Goal: Task Accomplishment & Management: Use online tool/utility

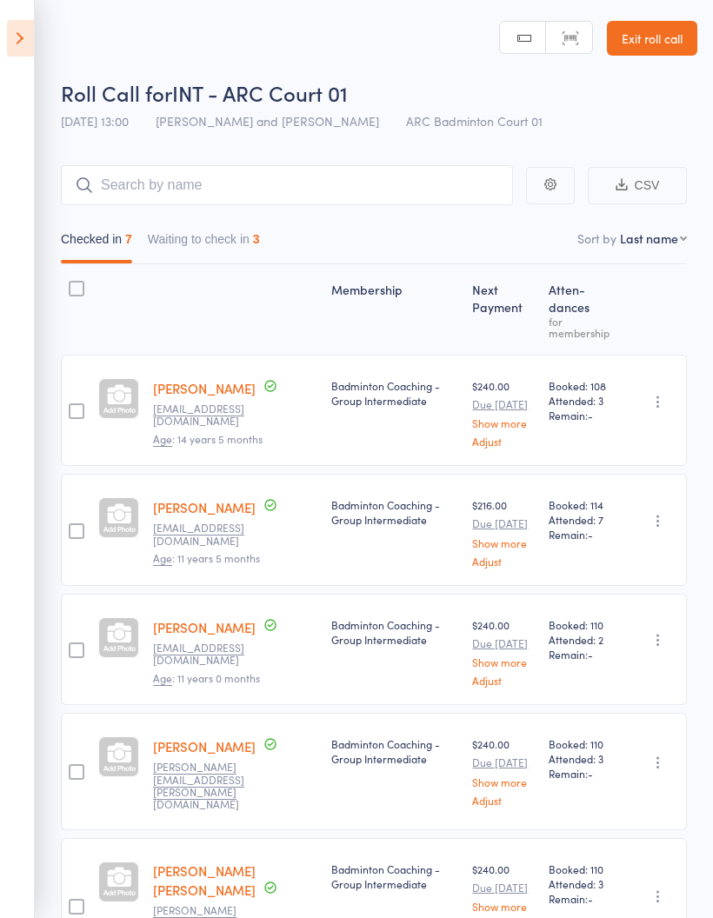
click at [195, 238] on button "Waiting to check in 3" at bounding box center [204, 244] width 112 height 40
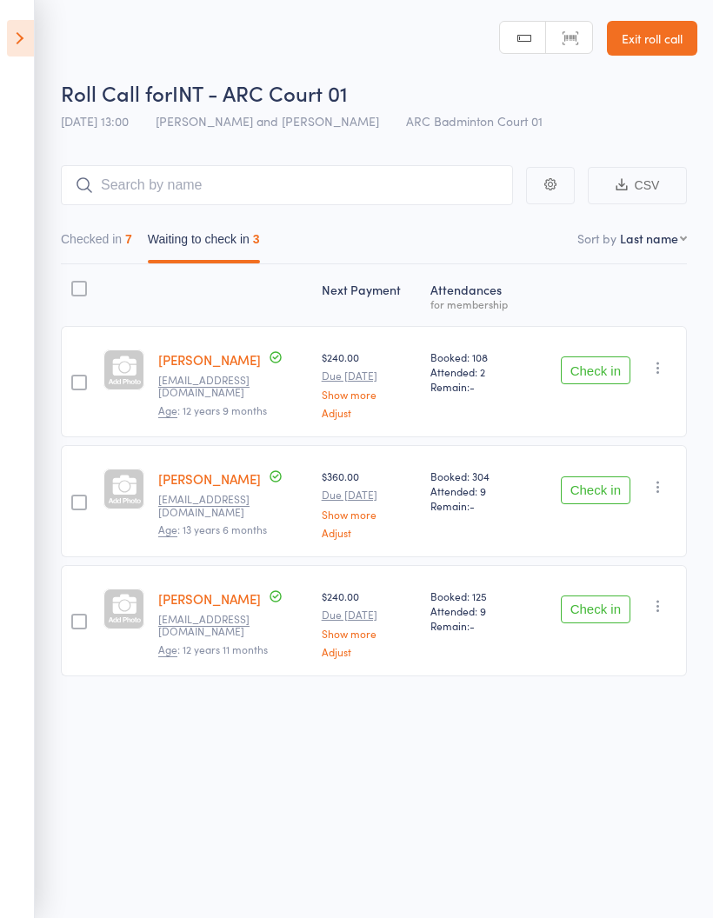
click at [98, 244] on button "Checked in 7" at bounding box center [96, 244] width 71 height 40
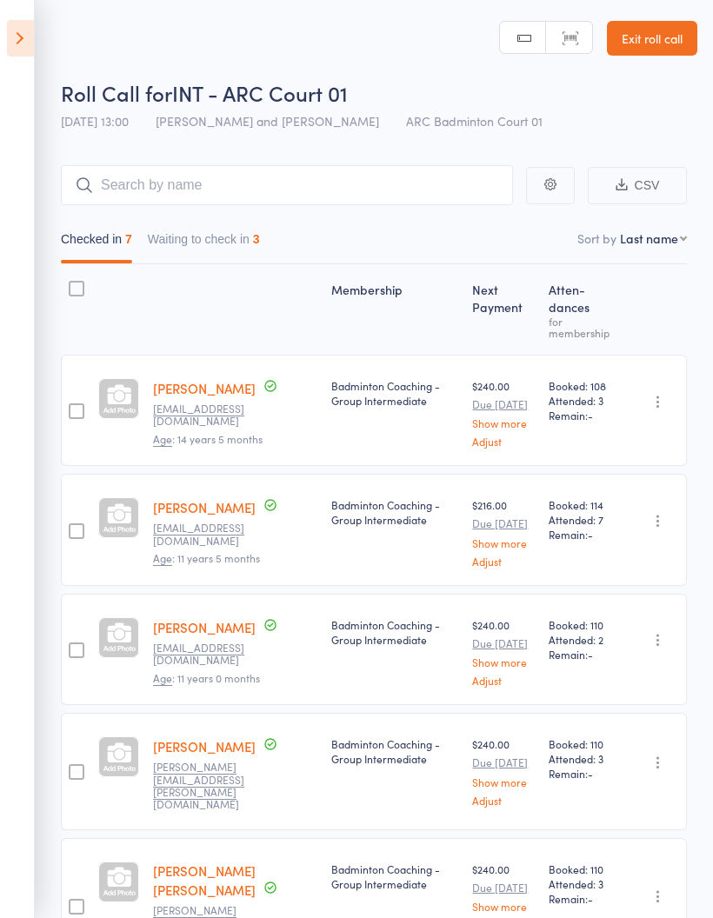
click at [186, 252] on button "Waiting to check in 3" at bounding box center [204, 244] width 112 height 40
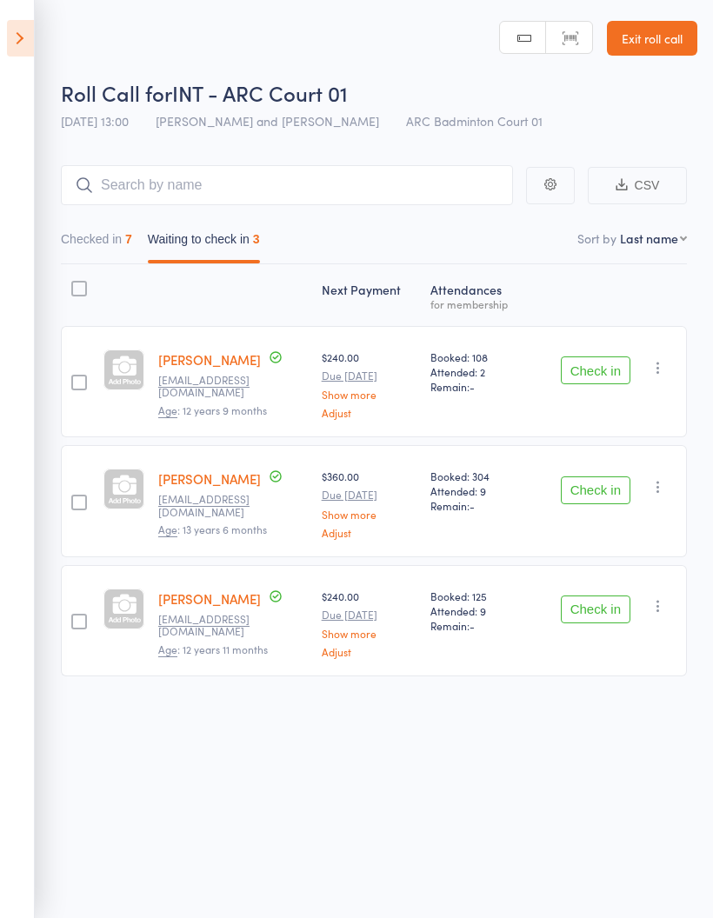
click at [667, 371] on icon "button" at bounding box center [658, 367] width 17 height 17
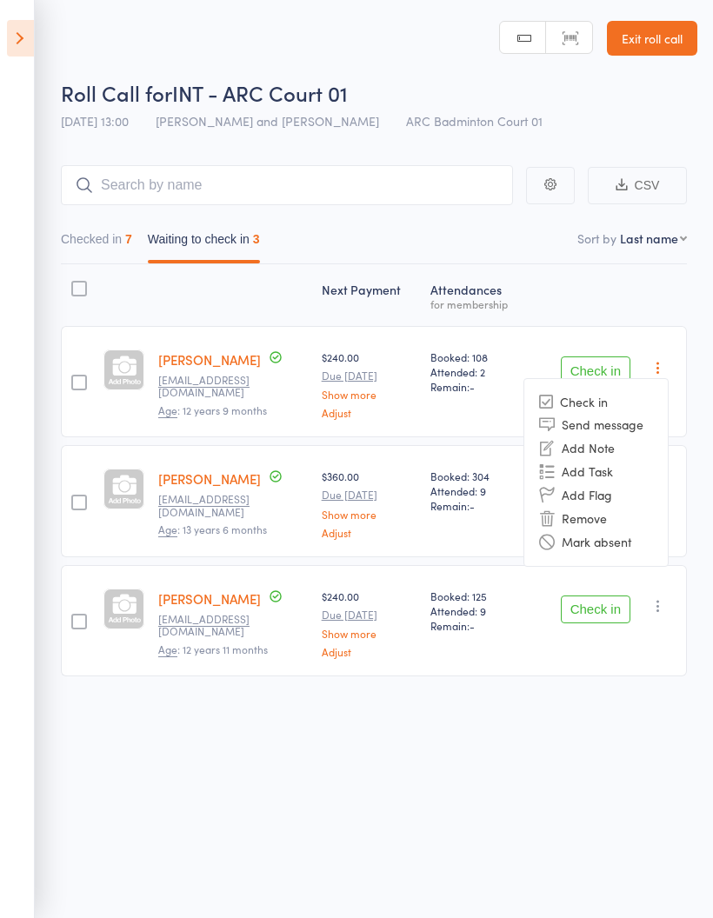
click at [645, 554] on li "Mark absent" at bounding box center [596, 542] width 144 height 23
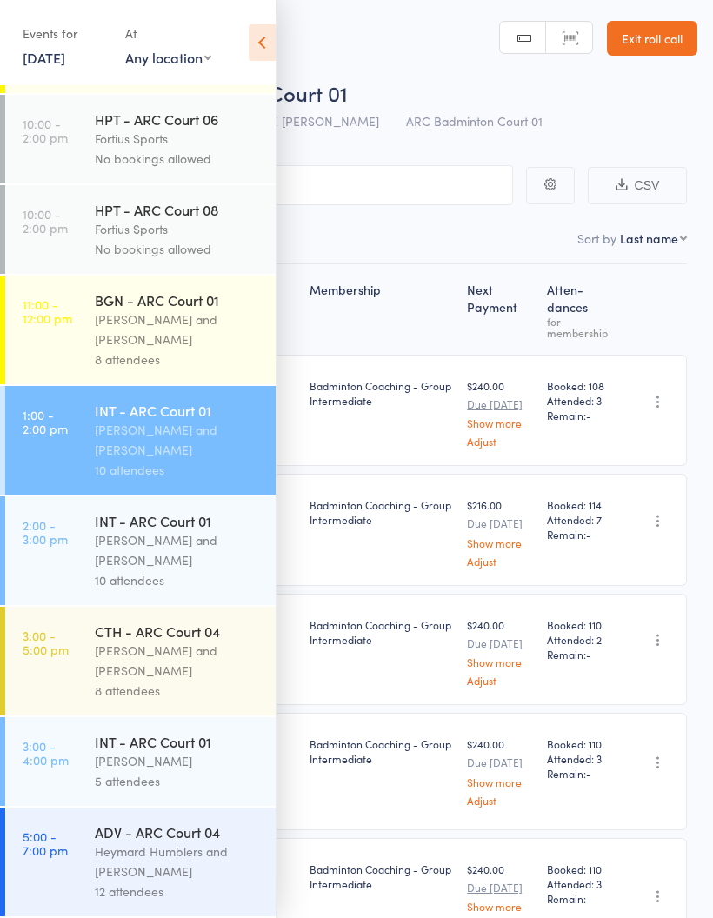
scroll to position [546, 0]
click at [196, 553] on div "[PERSON_NAME] and [PERSON_NAME]" at bounding box center [178, 551] width 166 height 40
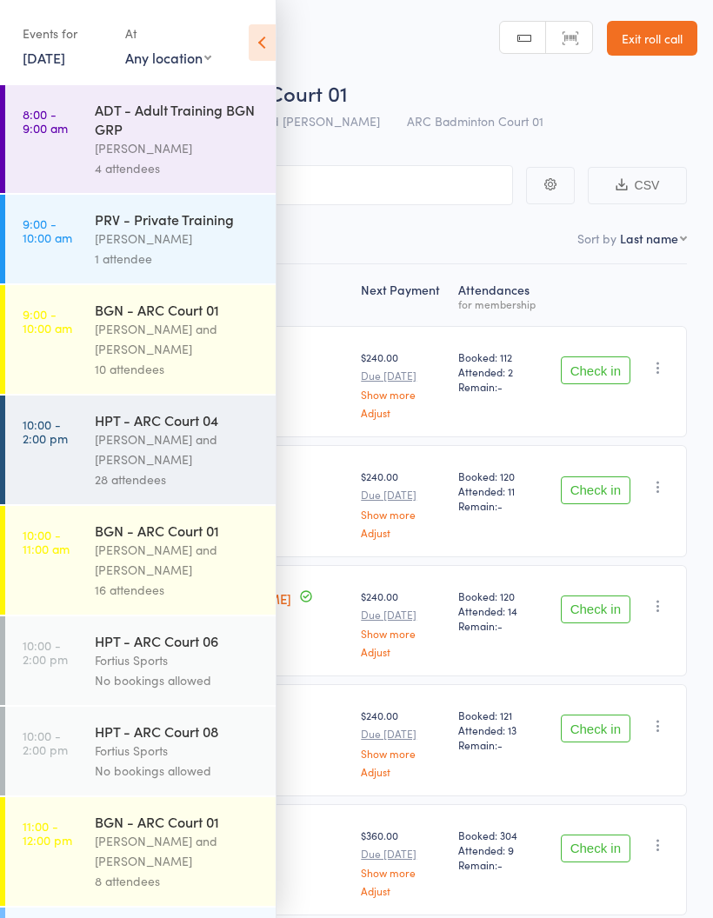
click at [250, 50] on icon at bounding box center [262, 42] width 27 height 37
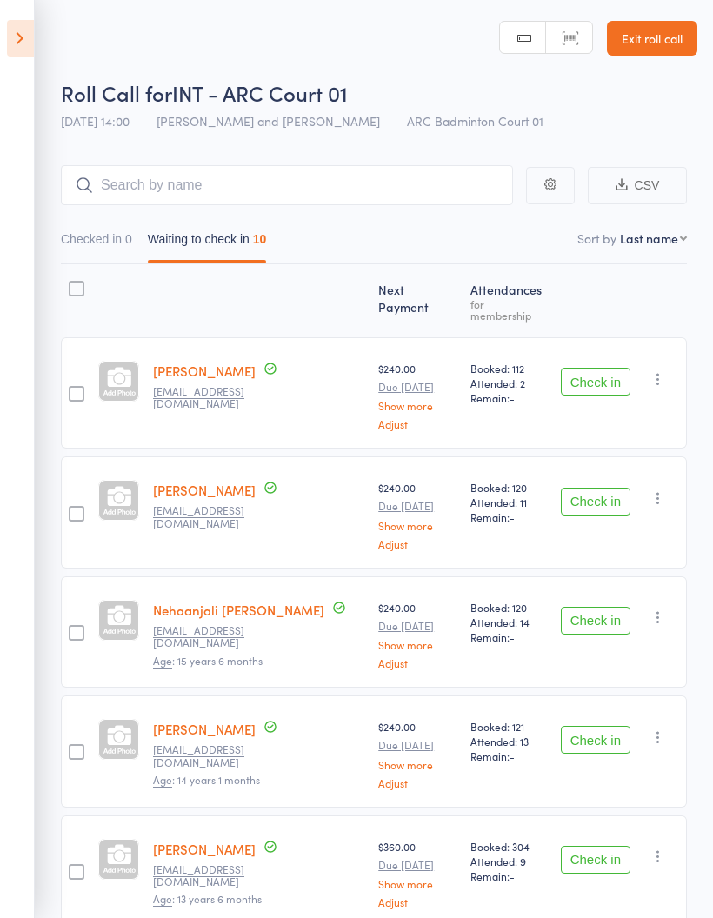
click at [110, 238] on button "Checked in 0" at bounding box center [96, 244] width 71 height 40
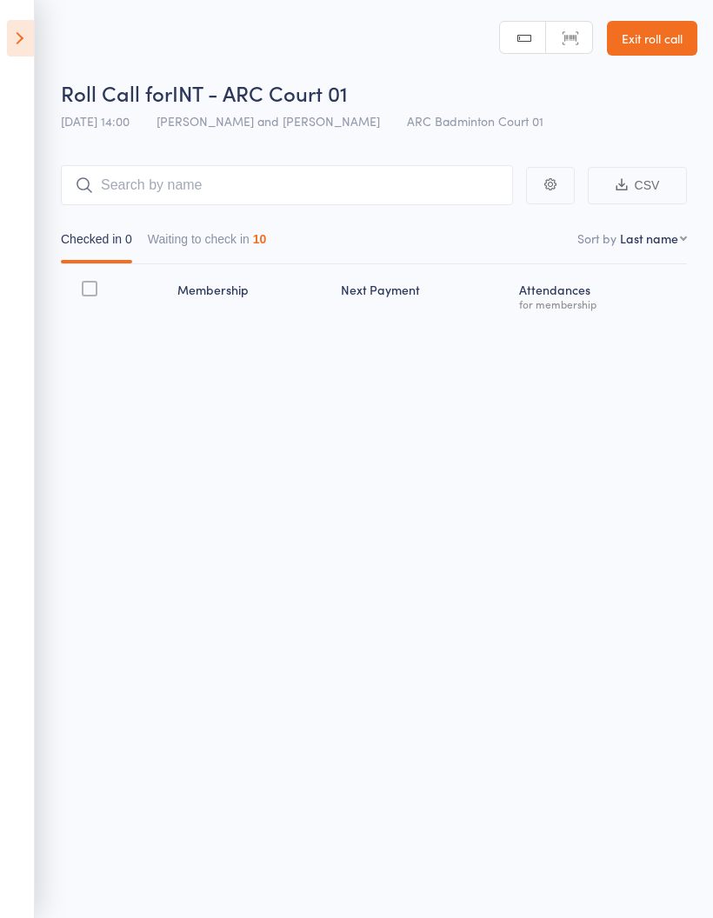
click at [225, 241] on button "Waiting to check in 10" at bounding box center [207, 244] width 119 height 40
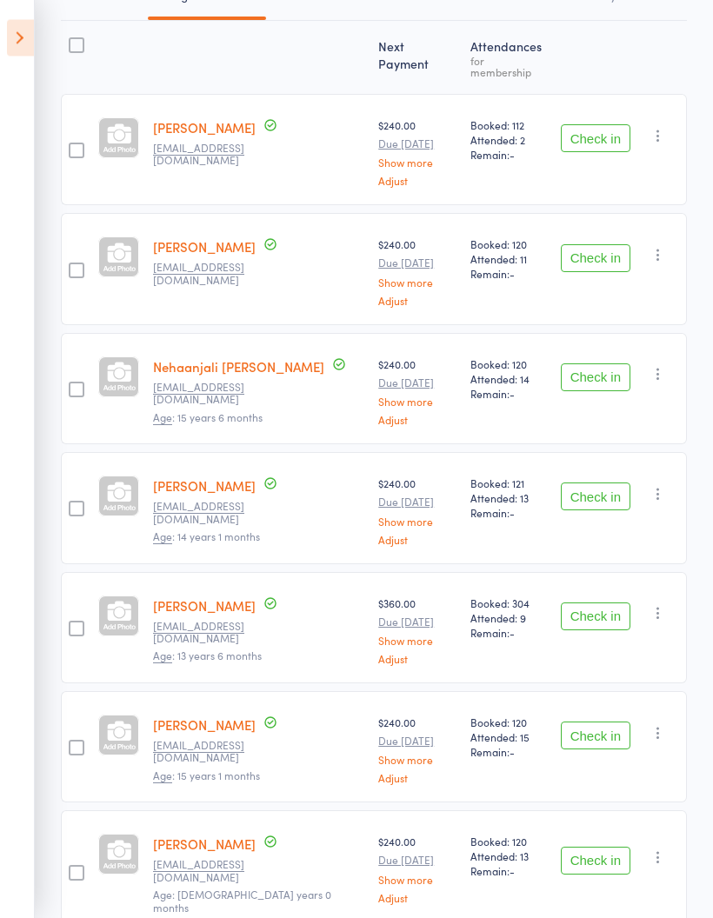
scroll to position [244, 0]
click at [618, 373] on button "Check in" at bounding box center [596, 378] width 70 height 28
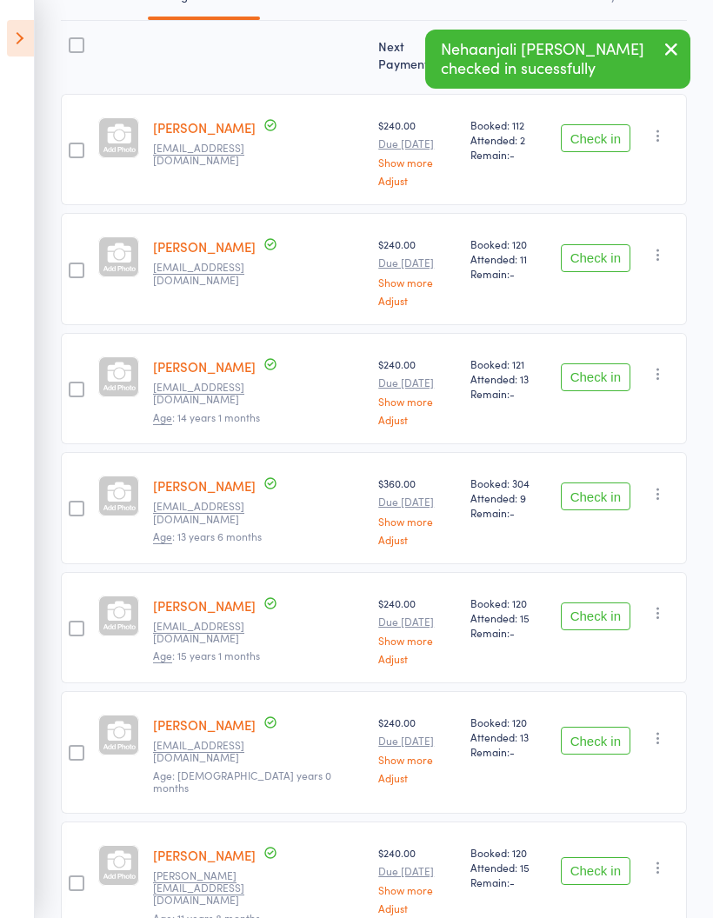
click at [601, 603] on button "Check in" at bounding box center [596, 617] width 70 height 28
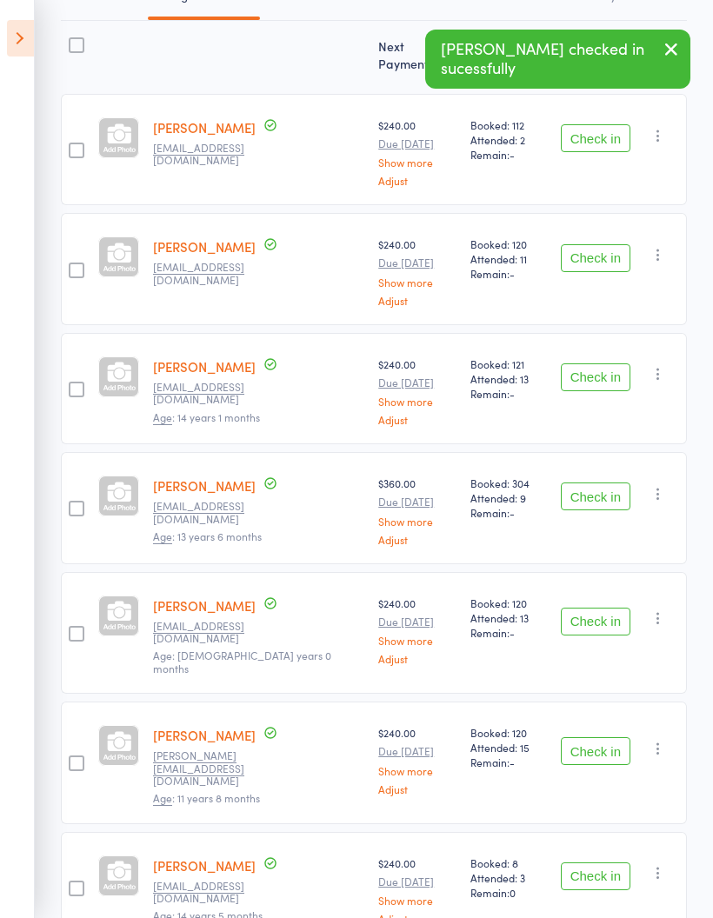
click at [614, 608] on button "Check in" at bounding box center [596, 622] width 70 height 28
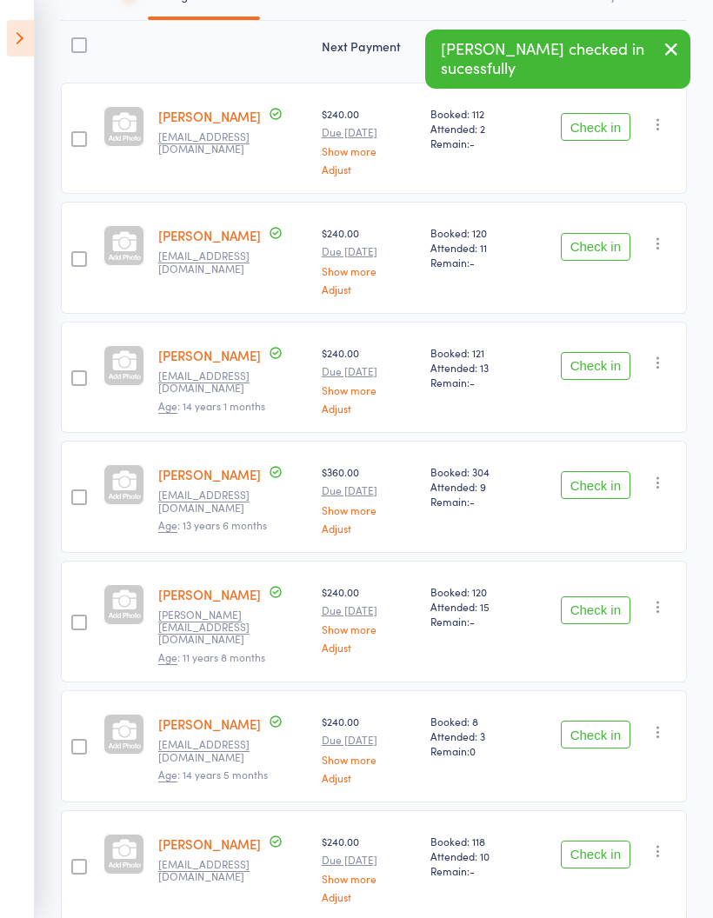
click at [614, 601] on button "Check in" at bounding box center [596, 611] width 70 height 28
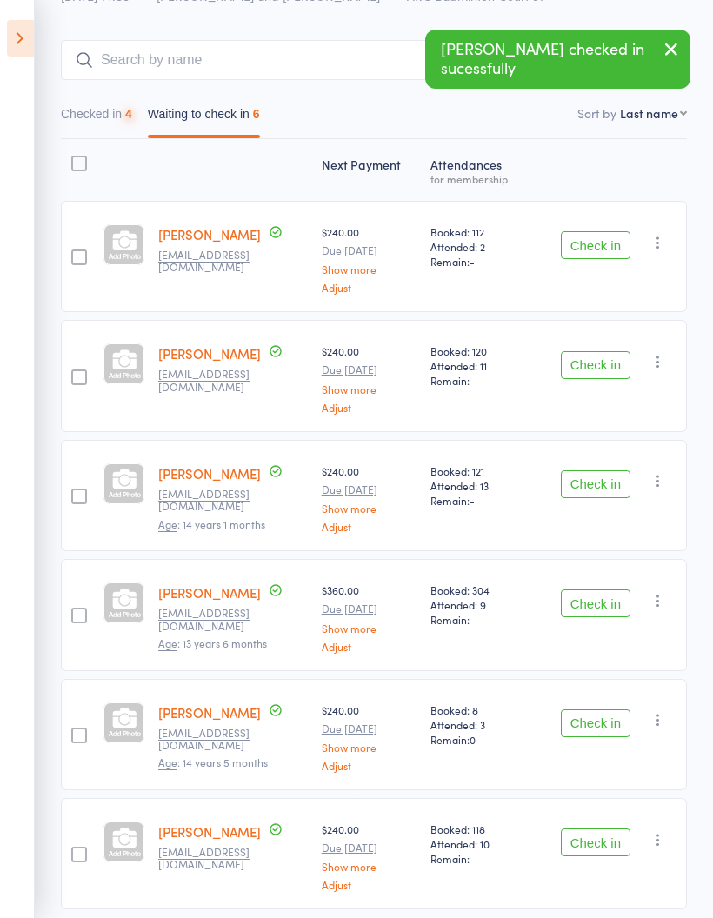
click at [597, 849] on button "Check in" at bounding box center [596, 843] width 70 height 28
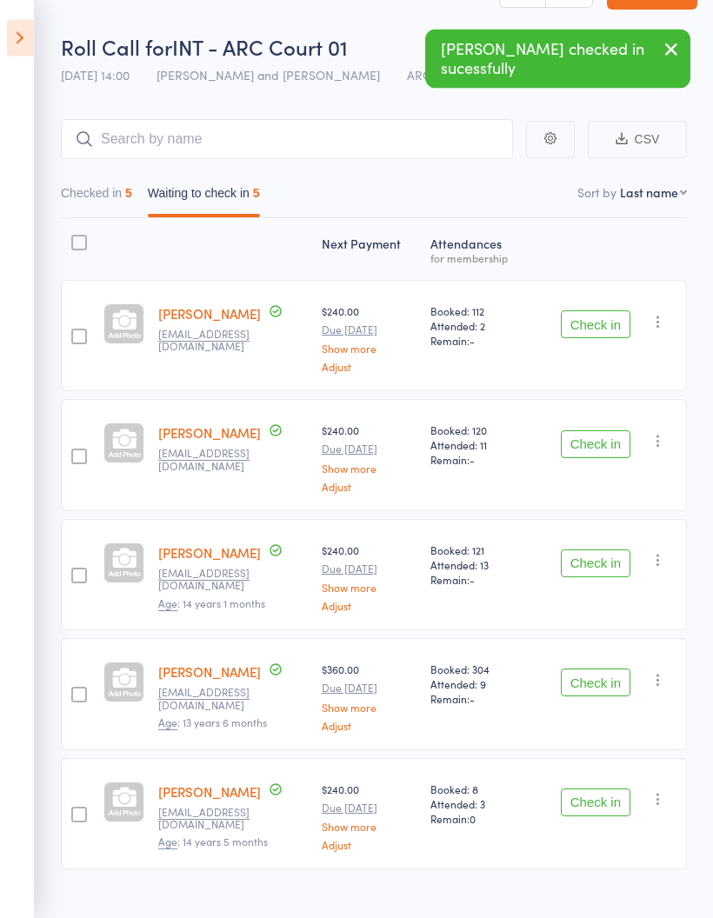
scroll to position [0, 0]
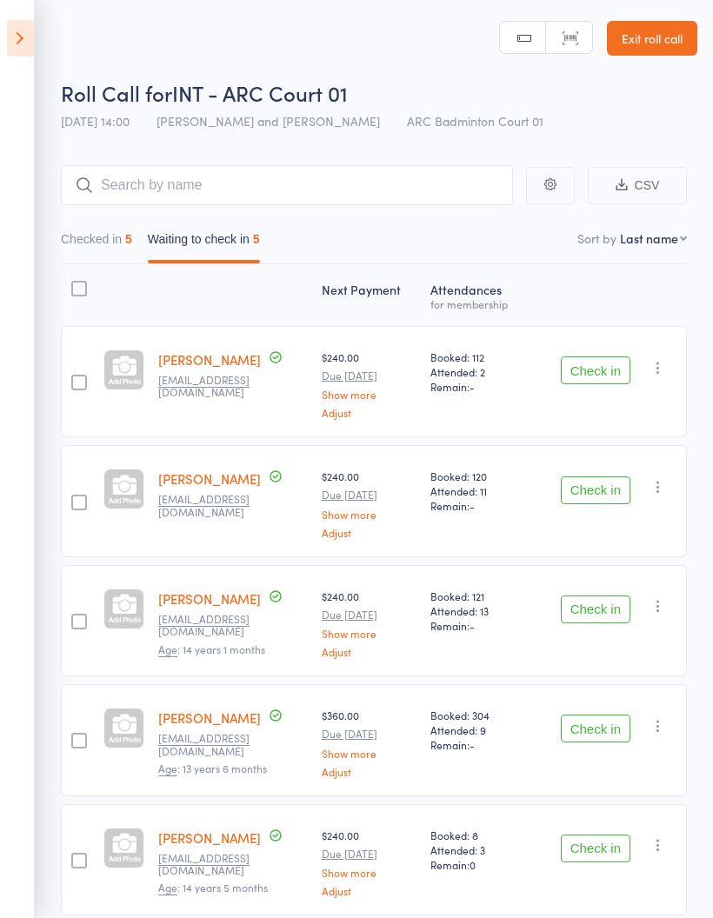
click at [28, 31] on icon at bounding box center [20, 38] width 27 height 37
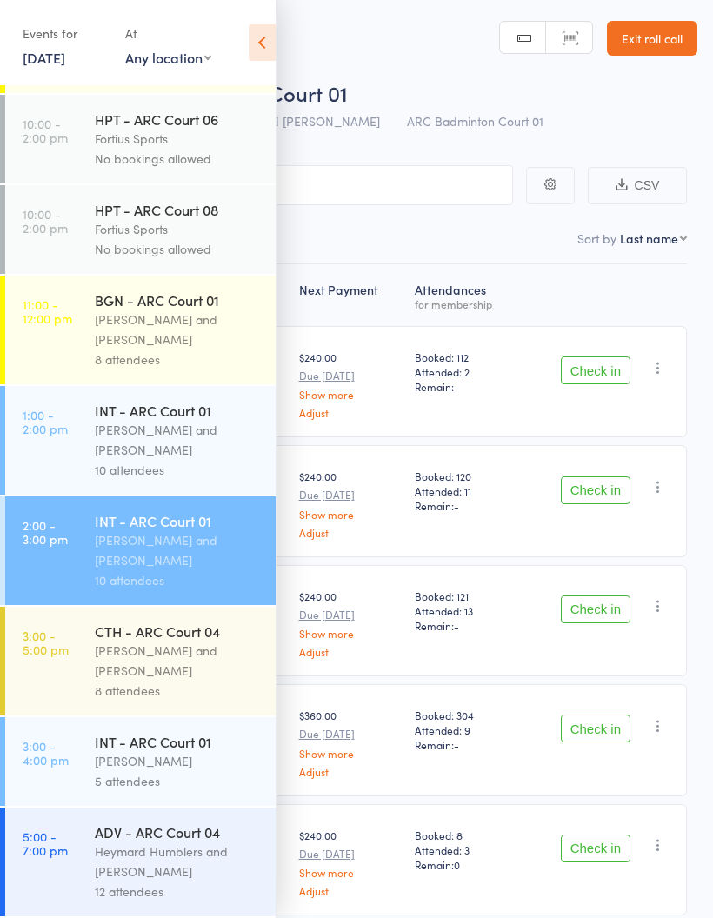
scroll to position [546, 0]
click at [109, 426] on div "[PERSON_NAME] and [PERSON_NAME]" at bounding box center [178, 440] width 166 height 40
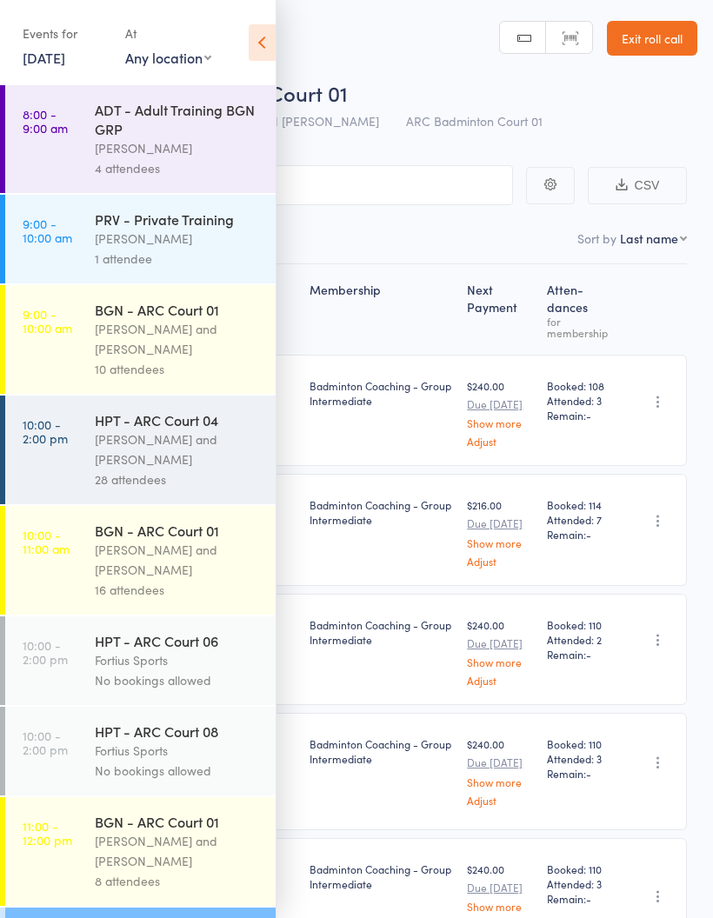
click at [257, 42] on icon at bounding box center [262, 42] width 27 height 37
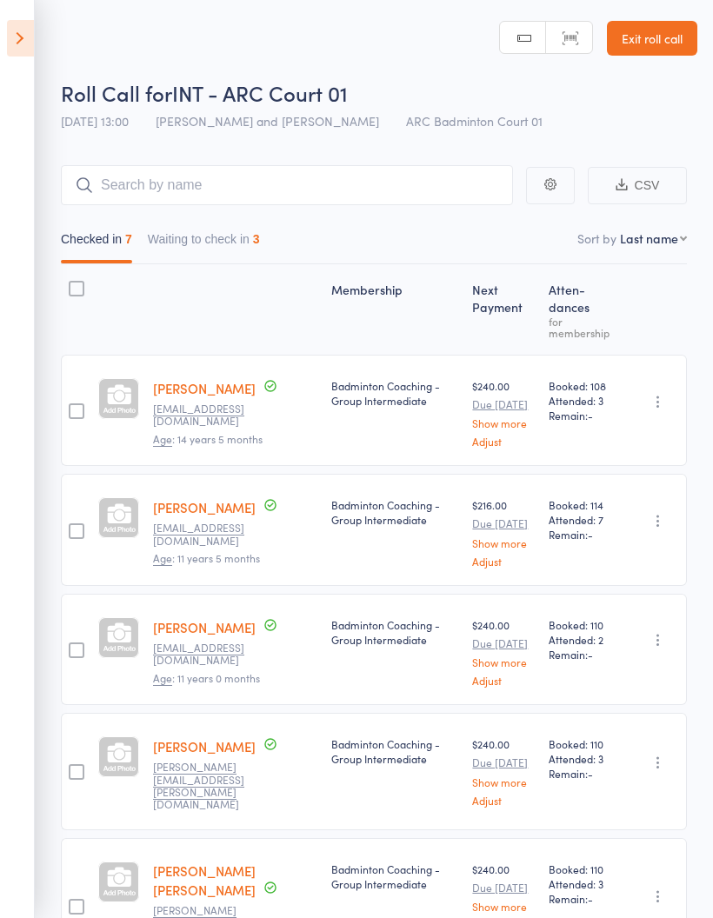
click at [207, 247] on button "Waiting to check in 3" at bounding box center [204, 244] width 112 height 40
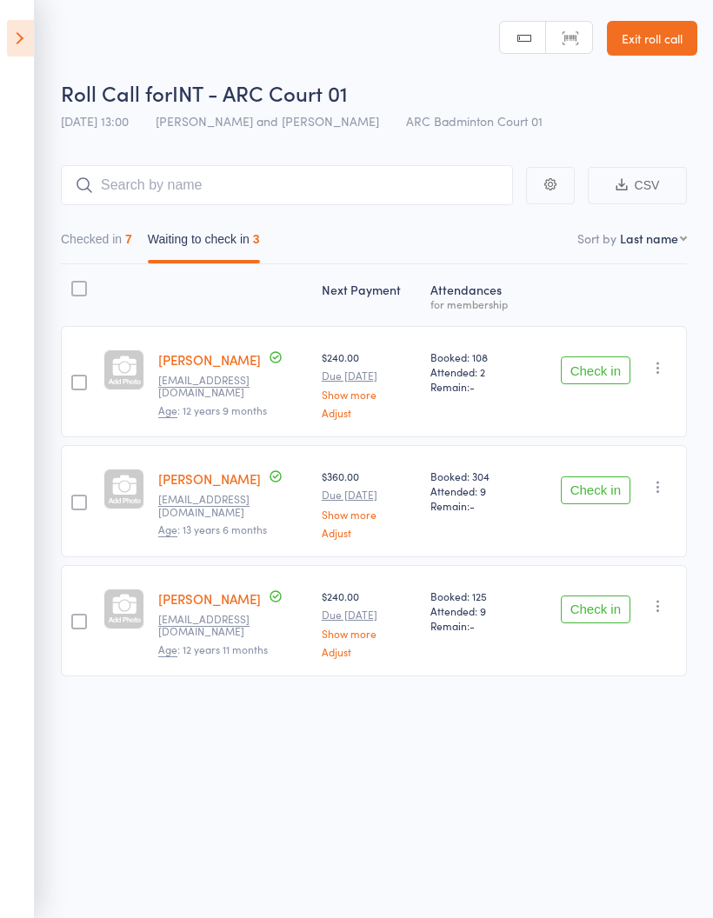
click at [656, 378] on button "button" at bounding box center [658, 367] width 21 height 21
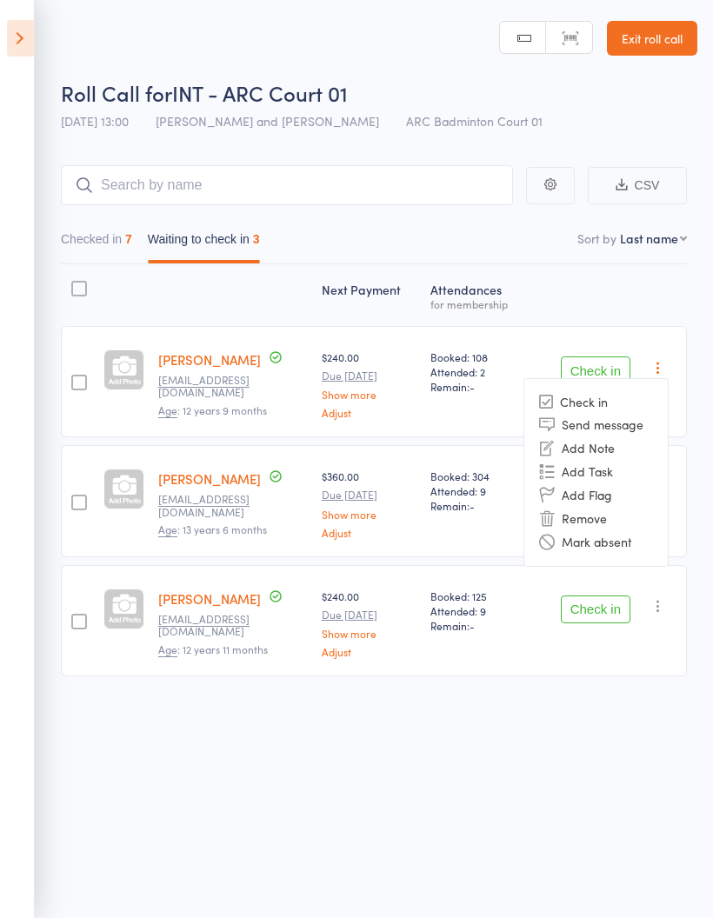
click at [640, 553] on li "Mark absent" at bounding box center [596, 542] width 144 height 23
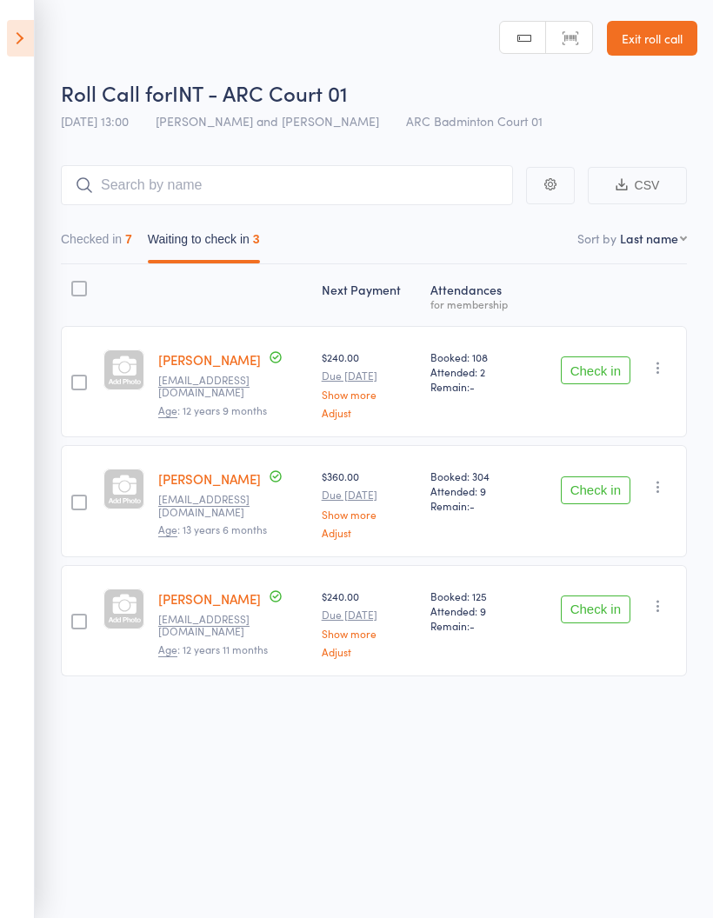
click at [662, 491] on icon "button" at bounding box center [658, 486] width 17 height 17
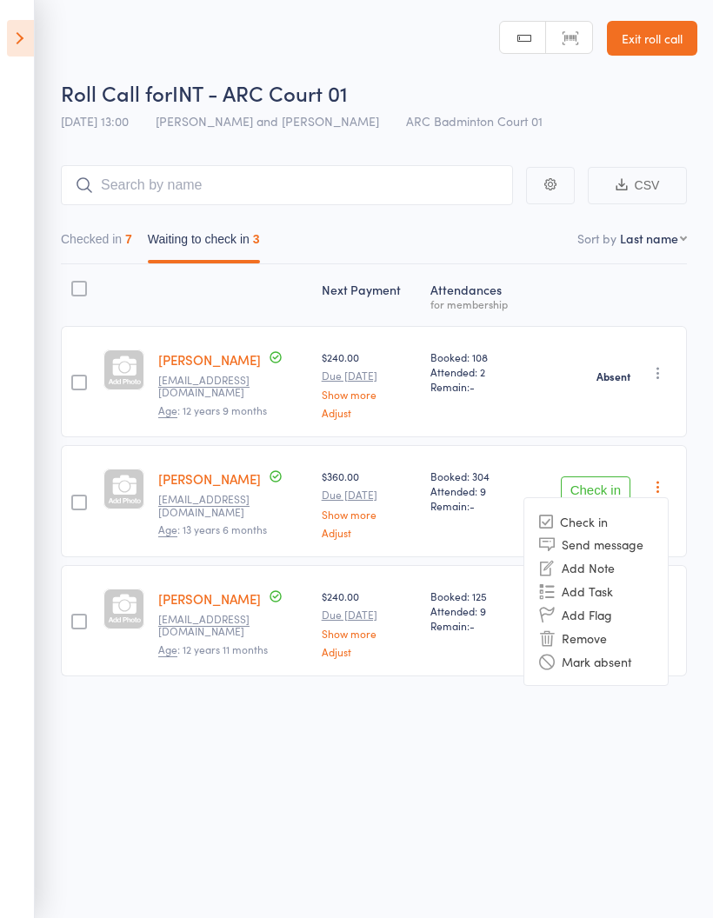
click at [646, 670] on li "Mark absent" at bounding box center [596, 661] width 144 height 23
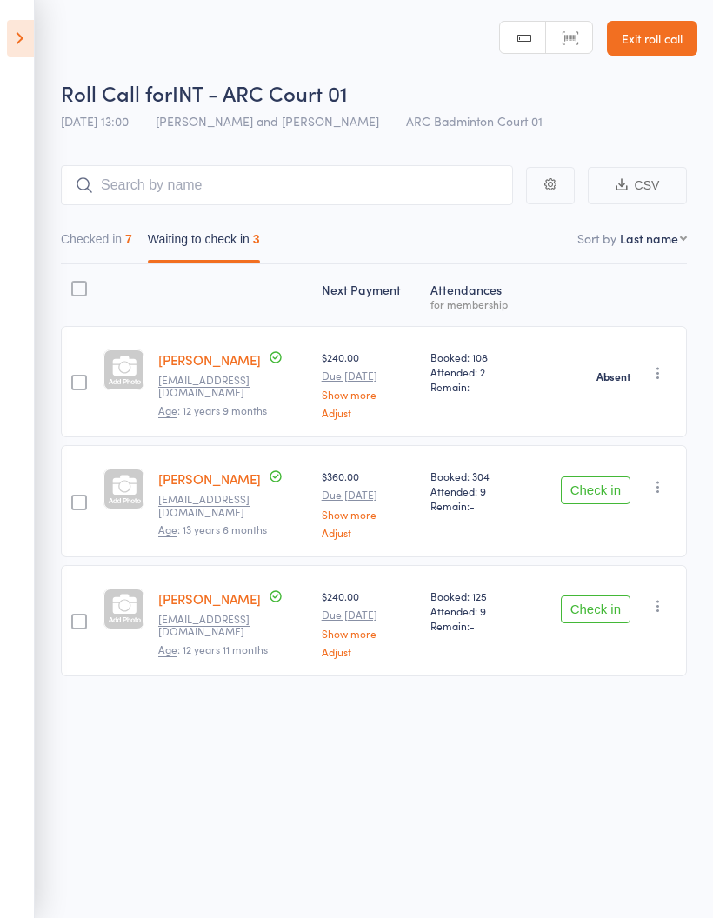
click at [664, 615] on icon "button" at bounding box center [658, 606] width 17 height 17
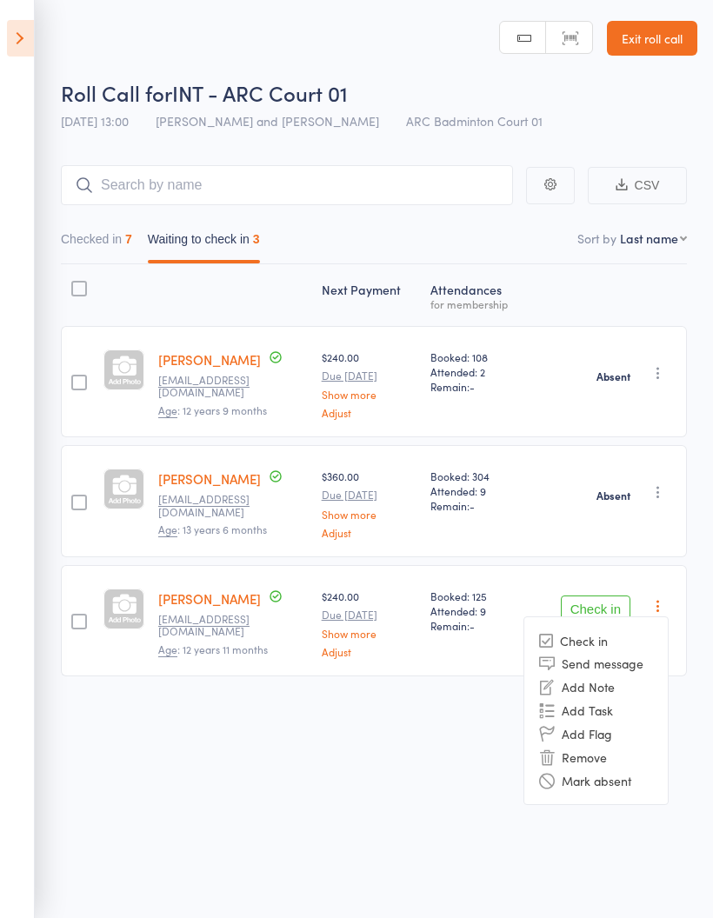
click at [646, 789] on li "Mark absent" at bounding box center [596, 780] width 144 height 23
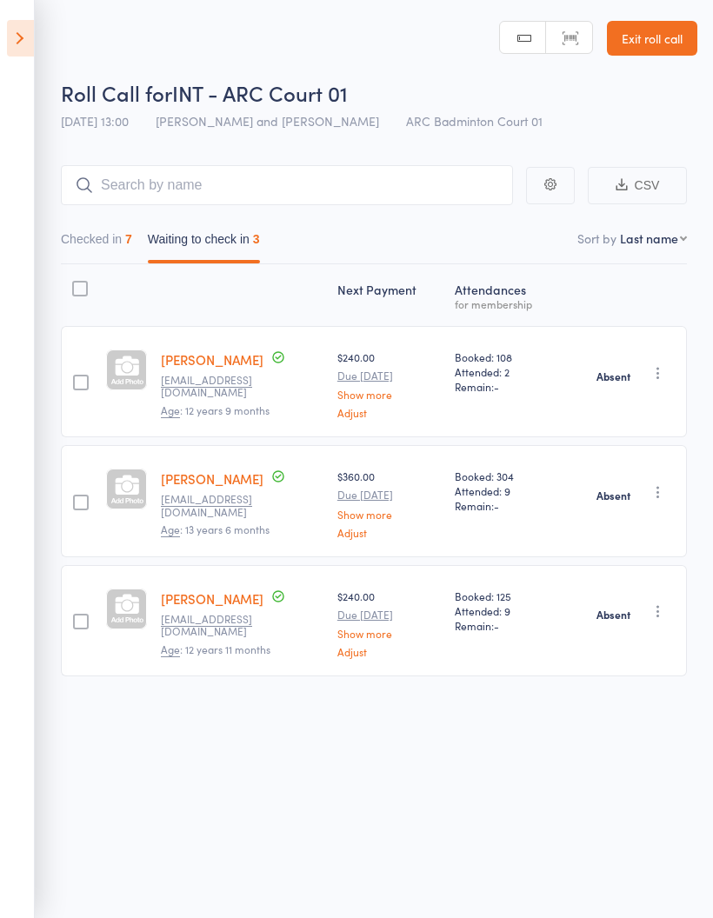
click at [90, 236] on button "Checked in 7" at bounding box center [96, 244] width 71 height 40
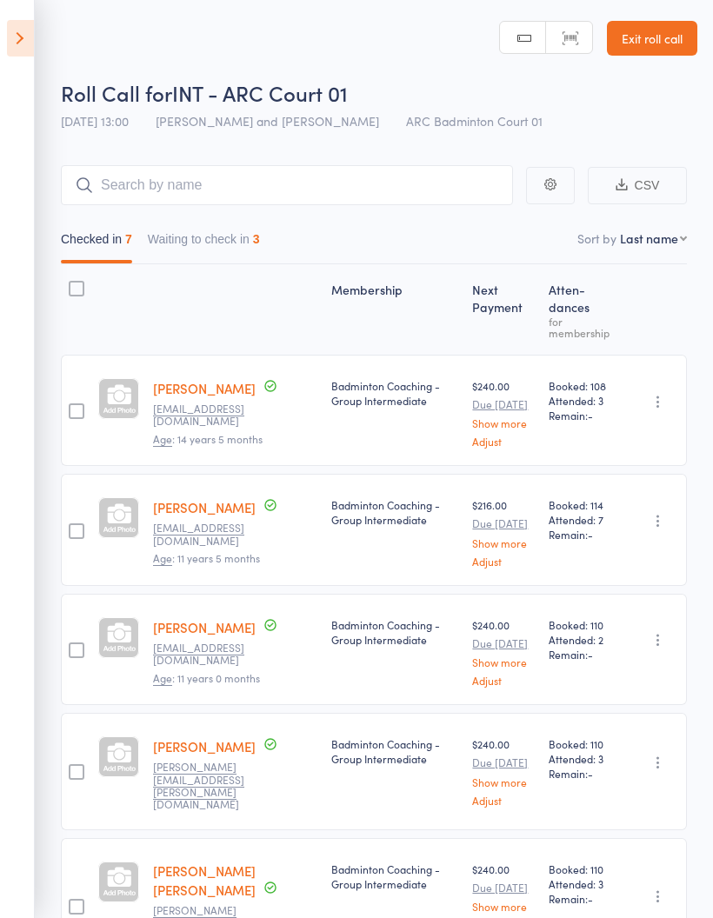
click at [10, 34] on icon at bounding box center [20, 38] width 27 height 37
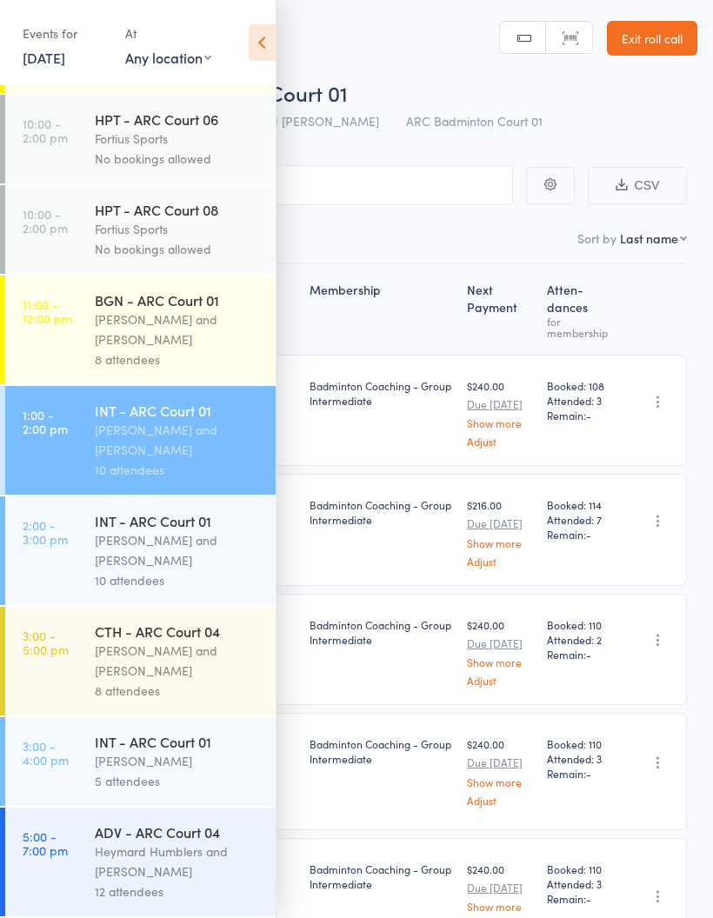
scroll to position [546, 0]
click at [193, 540] on div "[PERSON_NAME] and [PERSON_NAME]" at bounding box center [178, 551] width 166 height 40
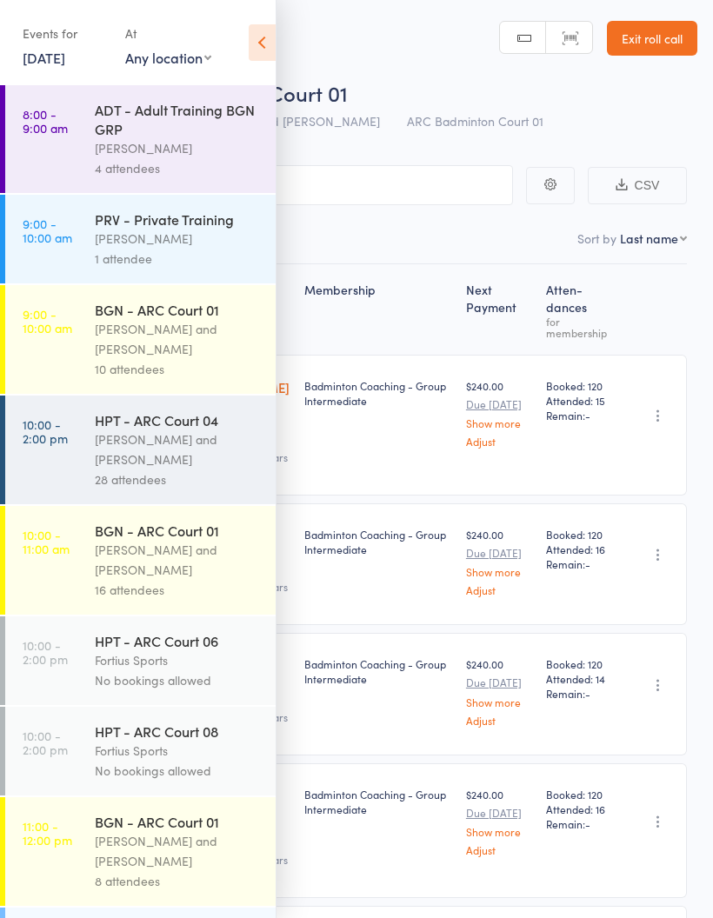
click at [252, 50] on icon at bounding box center [262, 42] width 27 height 37
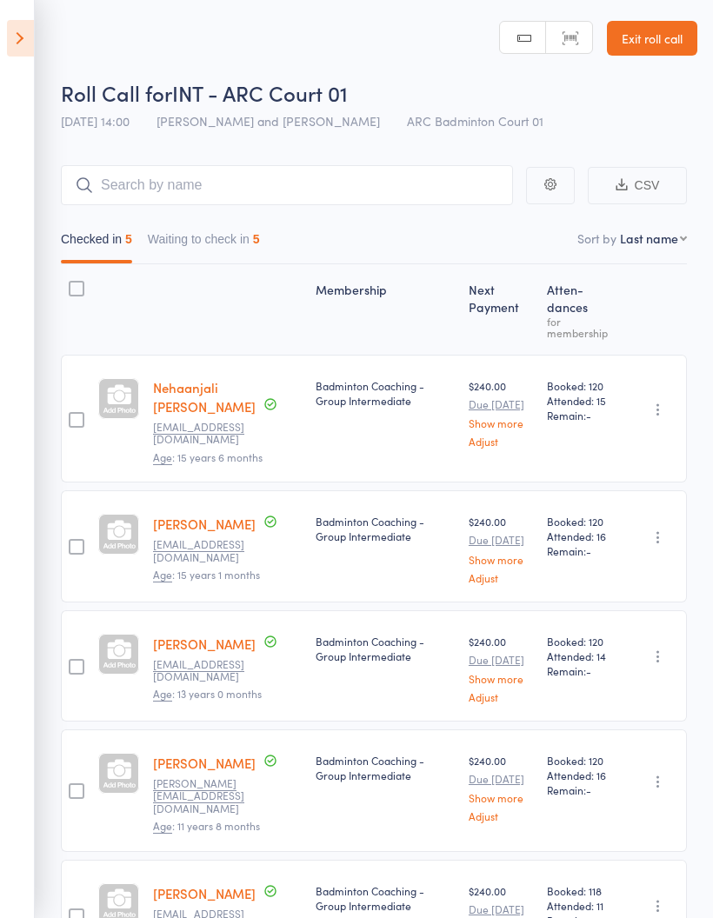
scroll to position [121, 0]
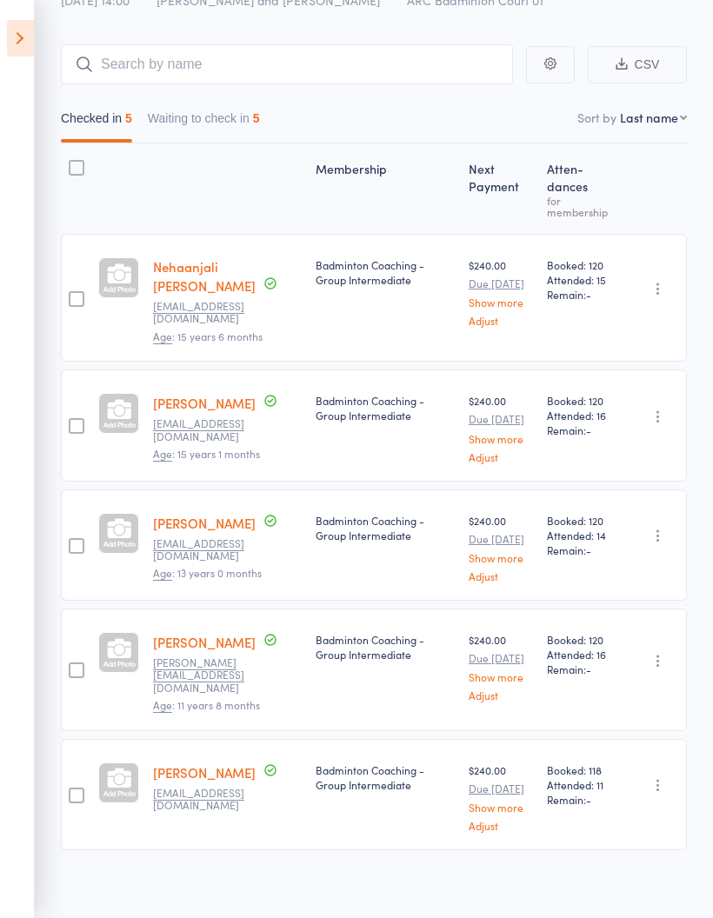
click at [230, 124] on button "Waiting to check in 5" at bounding box center [204, 123] width 112 height 40
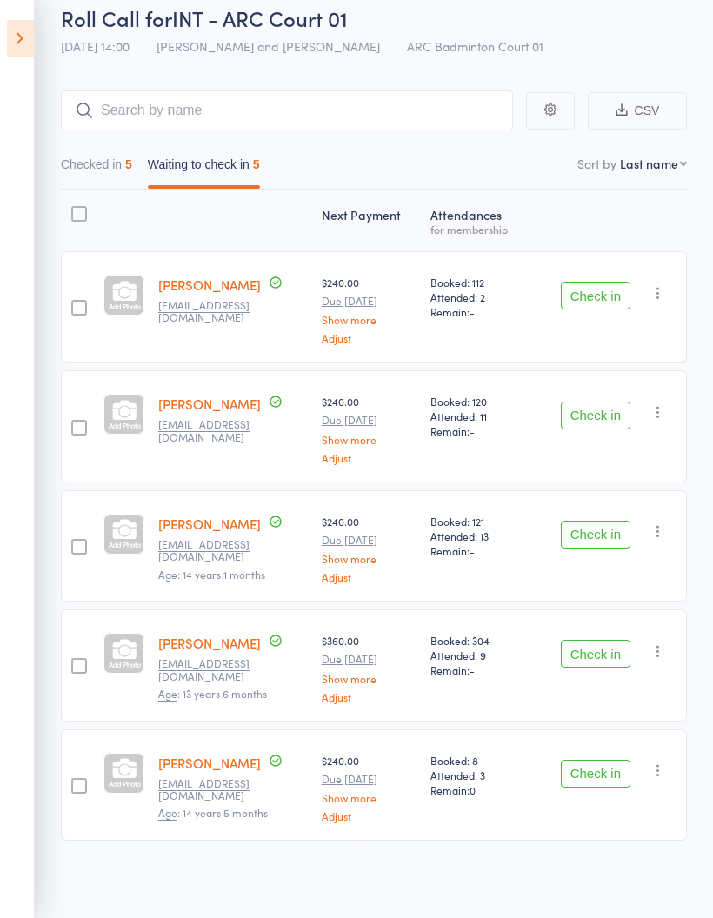
click at [92, 165] on button "Checked in 5" at bounding box center [96, 169] width 71 height 40
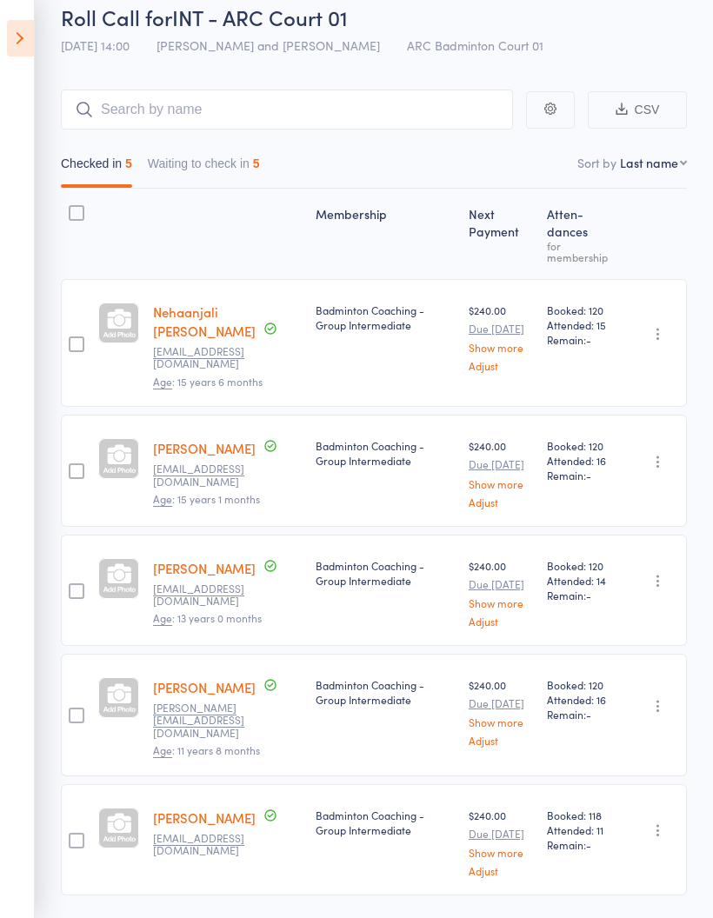
click at [32, 26] on icon at bounding box center [20, 38] width 27 height 37
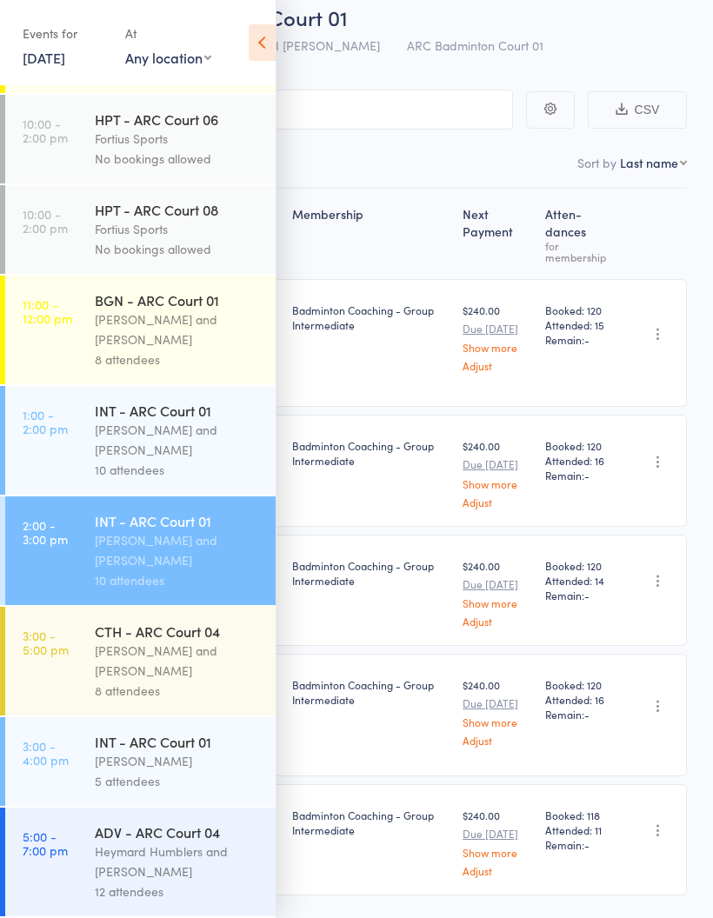
scroll to position [546, 0]
click at [265, 37] on icon at bounding box center [262, 42] width 27 height 37
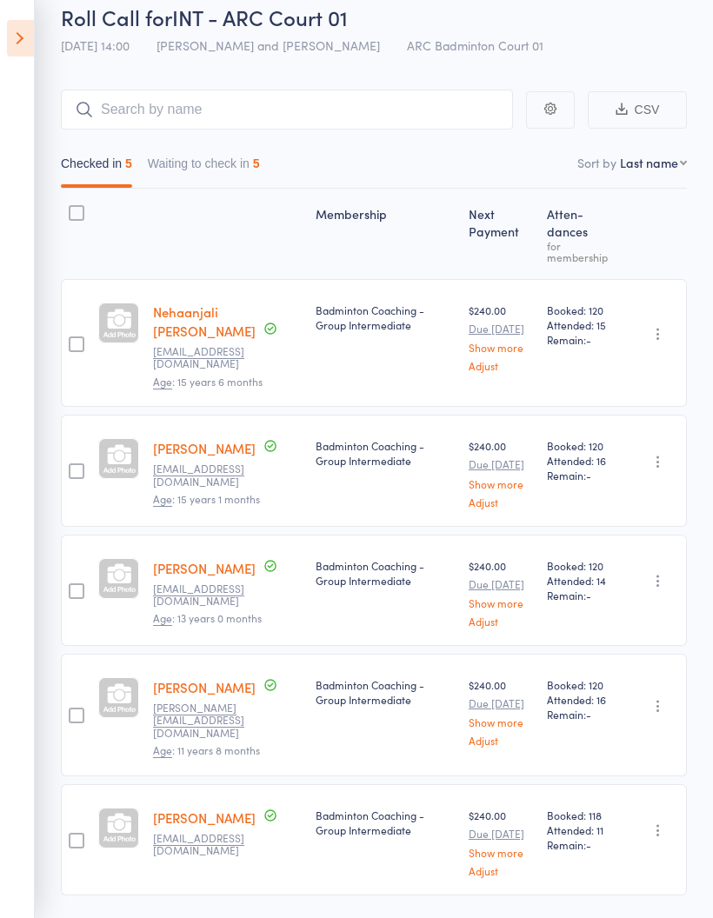
click at [19, 29] on icon at bounding box center [20, 38] width 27 height 37
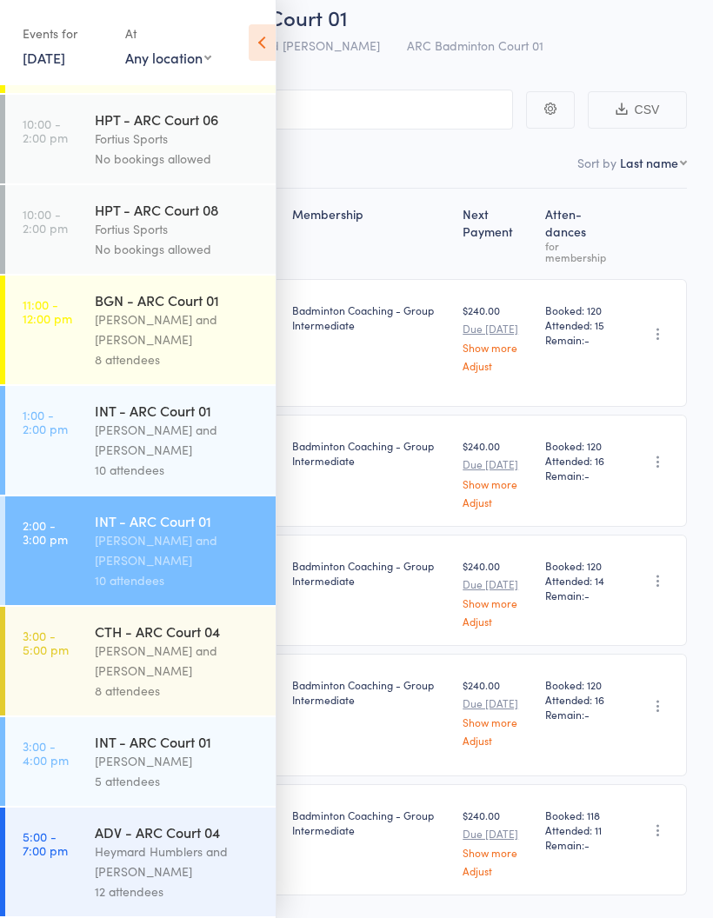
click at [200, 434] on div "[PERSON_NAME] and [PERSON_NAME]" at bounding box center [178, 440] width 166 height 40
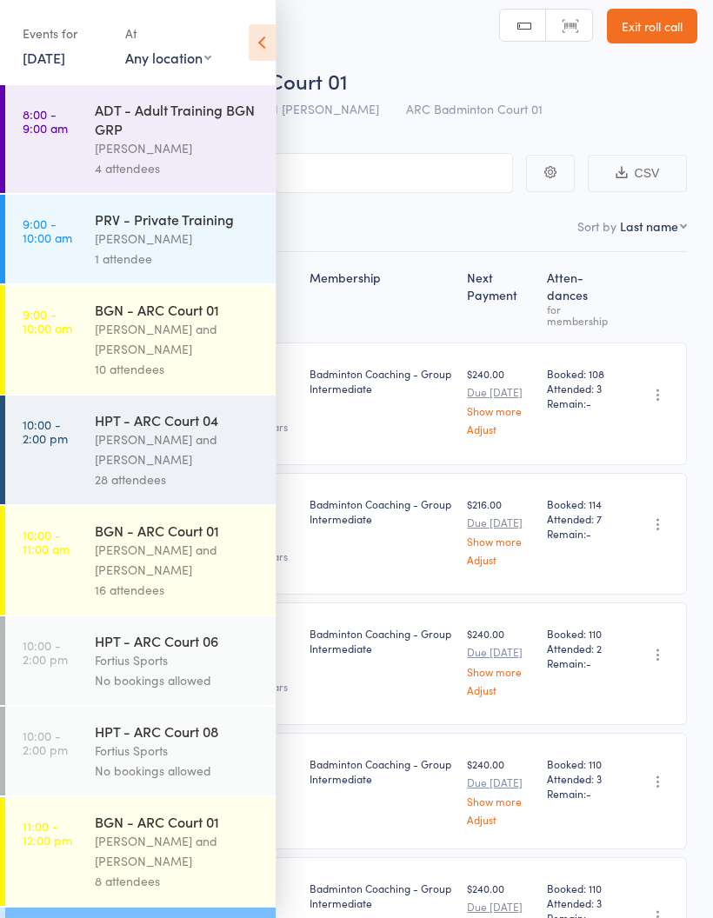
click at [270, 43] on icon at bounding box center [262, 42] width 27 height 37
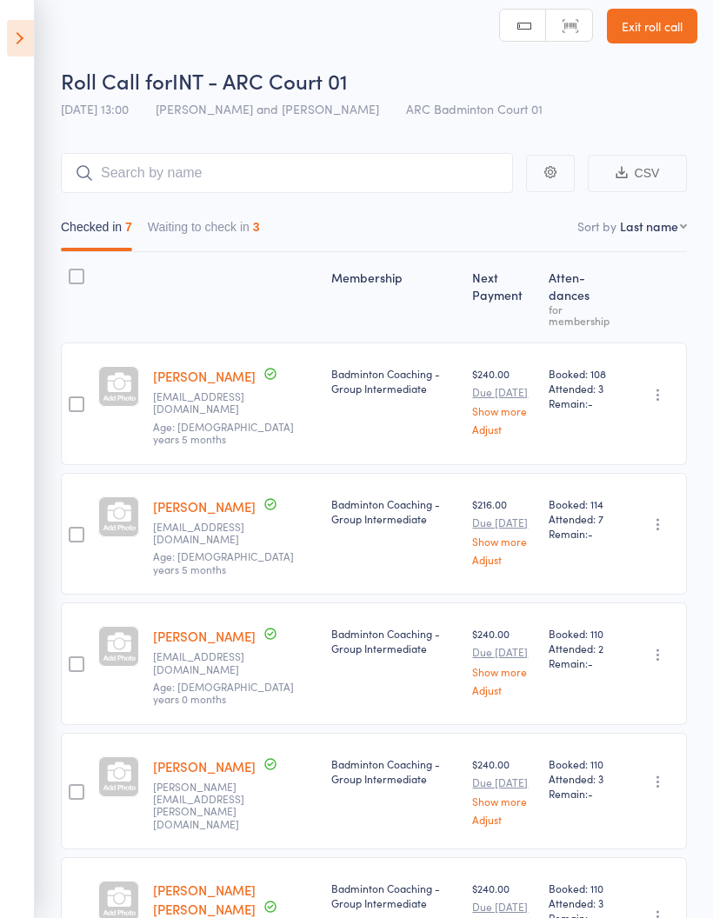
click at [242, 233] on button "Waiting to check in 3" at bounding box center [204, 231] width 112 height 40
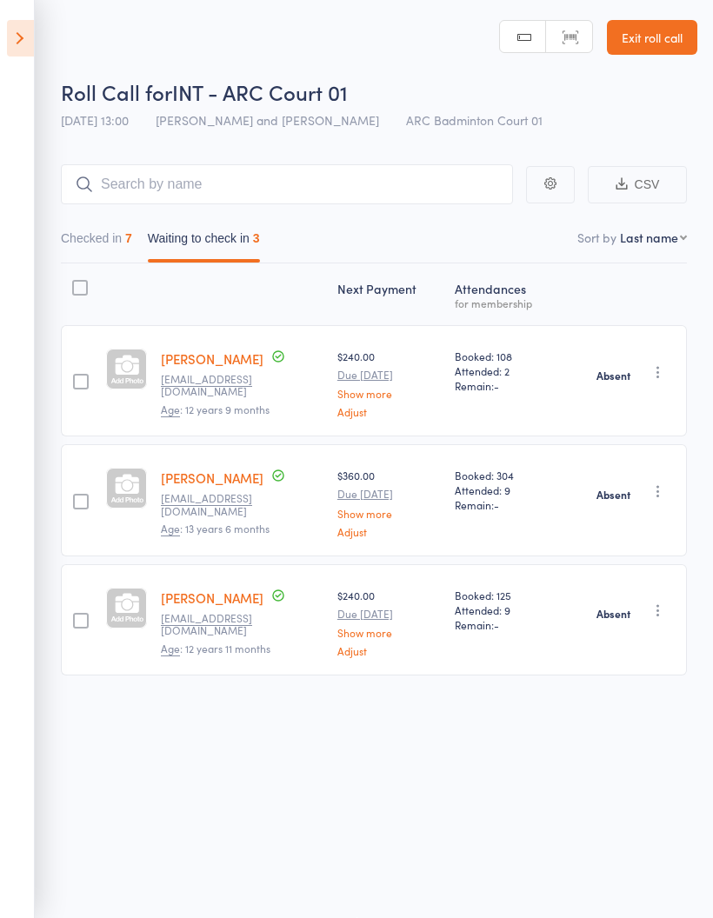
click at [123, 223] on button "Checked in 7" at bounding box center [96, 243] width 71 height 40
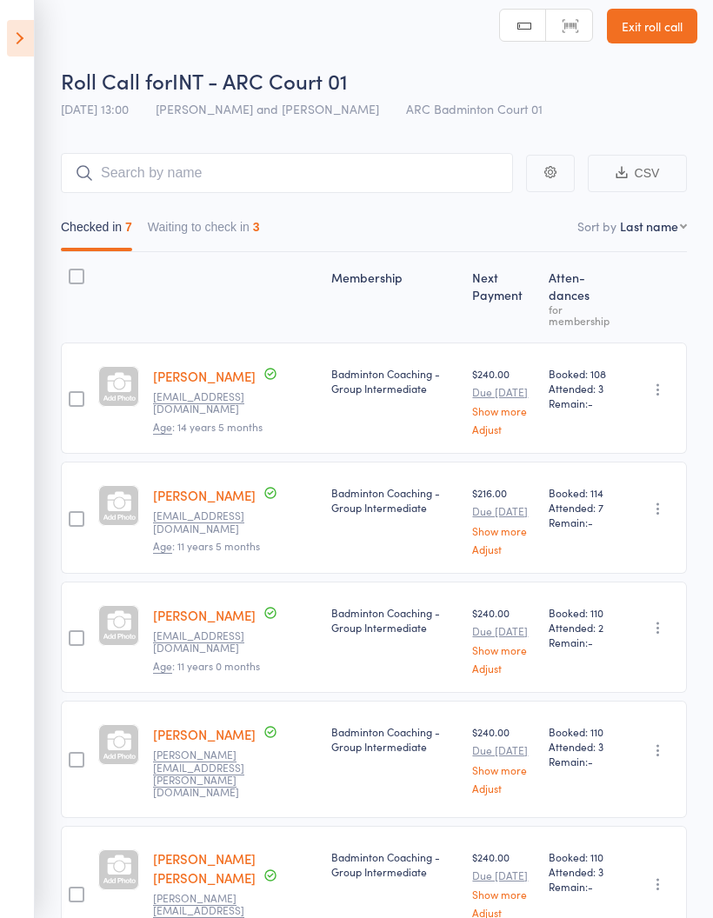
click at [30, 23] on icon at bounding box center [20, 38] width 27 height 37
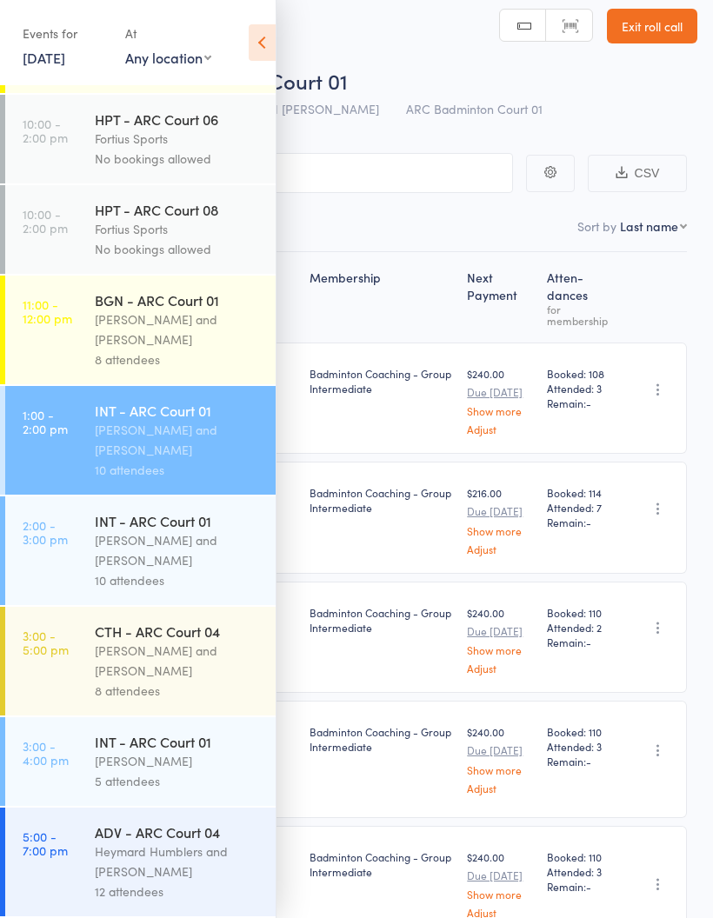
scroll to position [546, 0]
click at [202, 540] on div "[PERSON_NAME] and [PERSON_NAME]" at bounding box center [178, 551] width 166 height 40
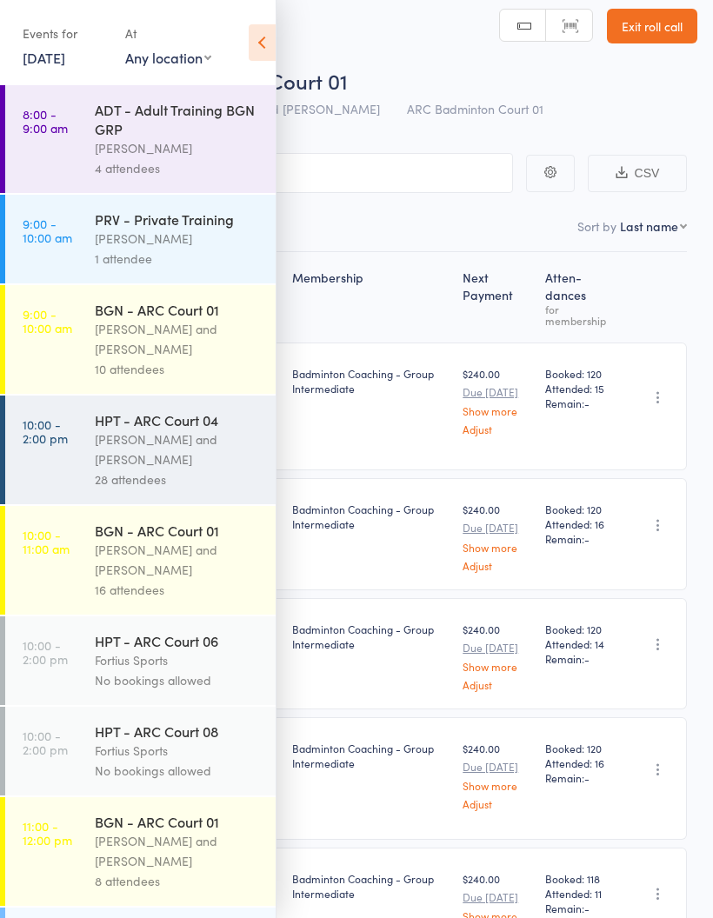
click at [264, 30] on icon at bounding box center [262, 42] width 27 height 37
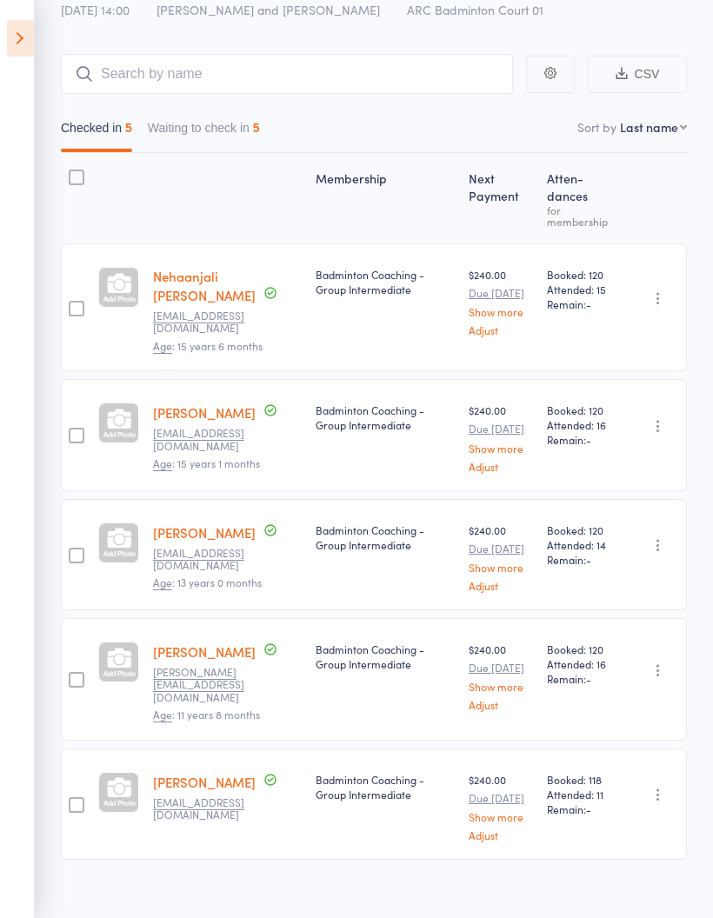
scroll to position [121, 0]
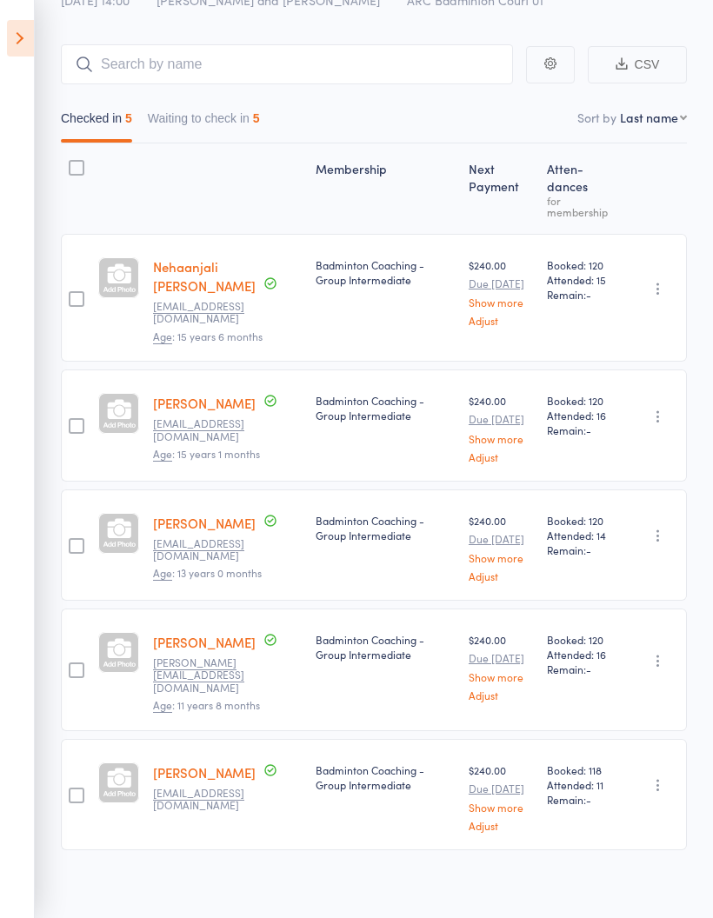
click at [239, 118] on button "Waiting to check in 5" at bounding box center [204, 123] width 112 height 40
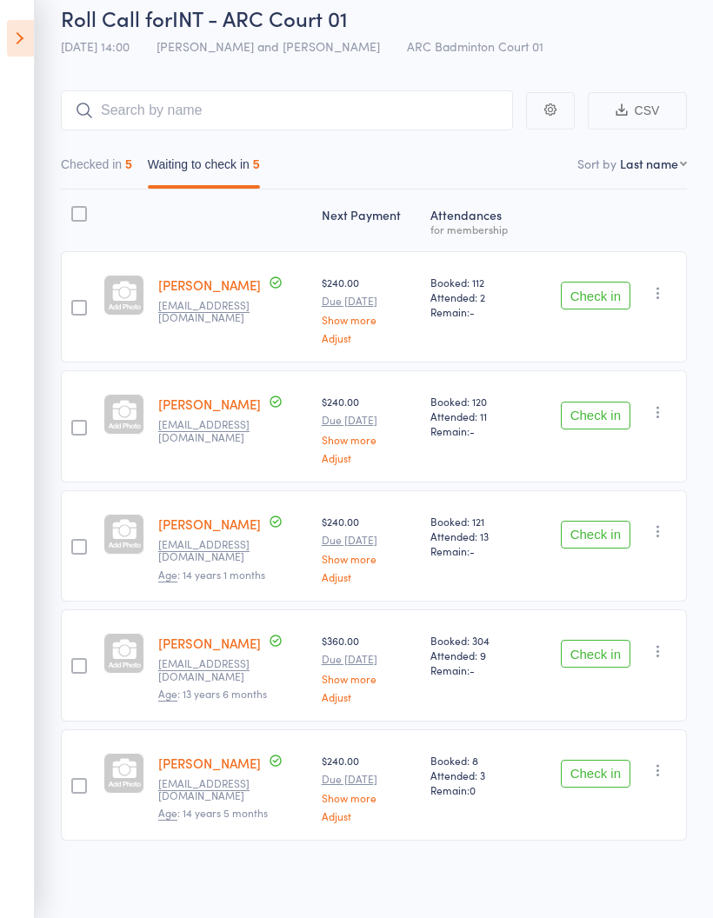
click at [611, 538] on button "Check in" at bounding box center [596, 535] width 70 height 28
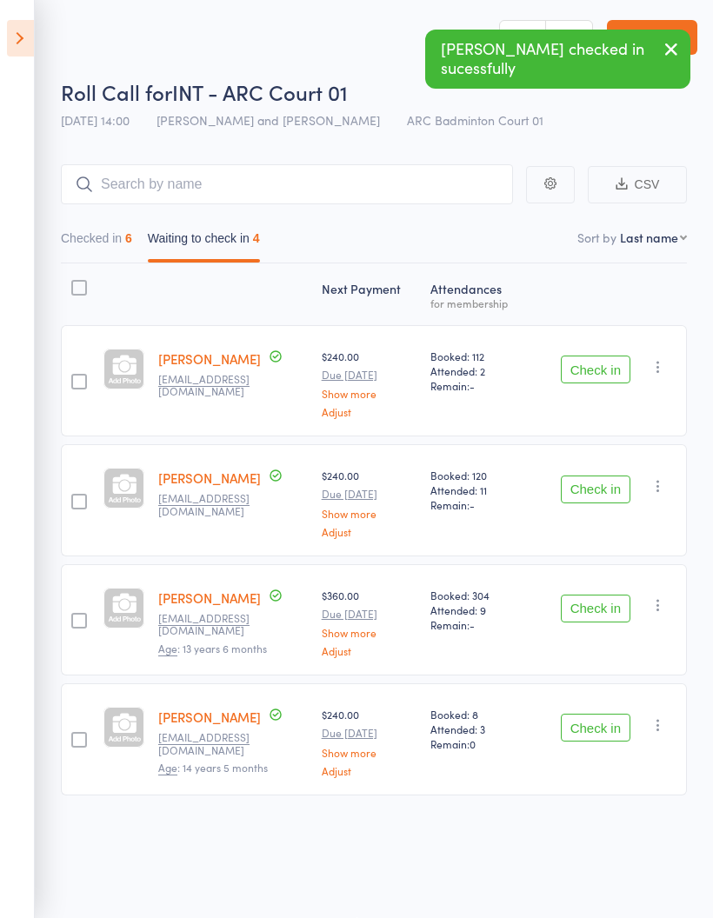
click at [80, 233] on button "Checked in 6" at bounding box center [96, 243] width 71 height 40
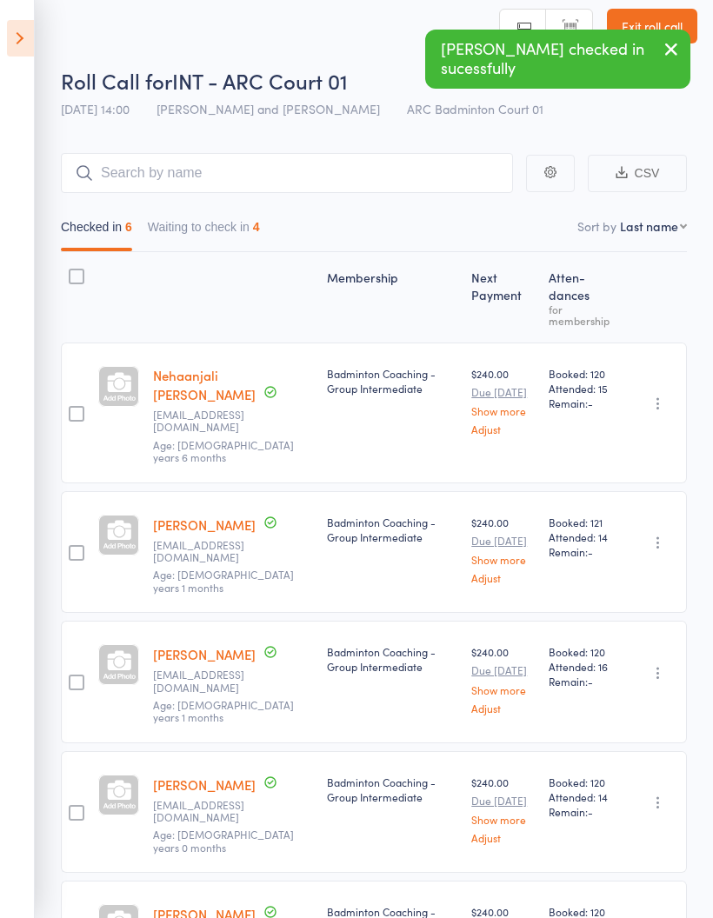
click at [204, 246] on button "Waiting to check in 4" at bounding box center [204, 231] width 112 height 40
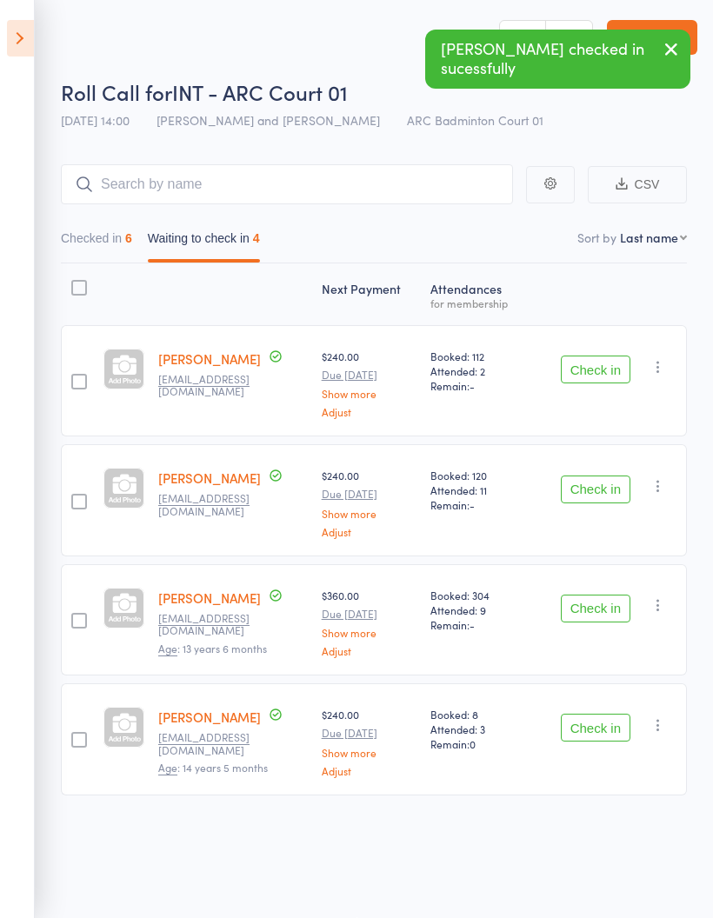
click at [664, 360] on icon "button" at bounding box center [658, 366] width 17 height 17
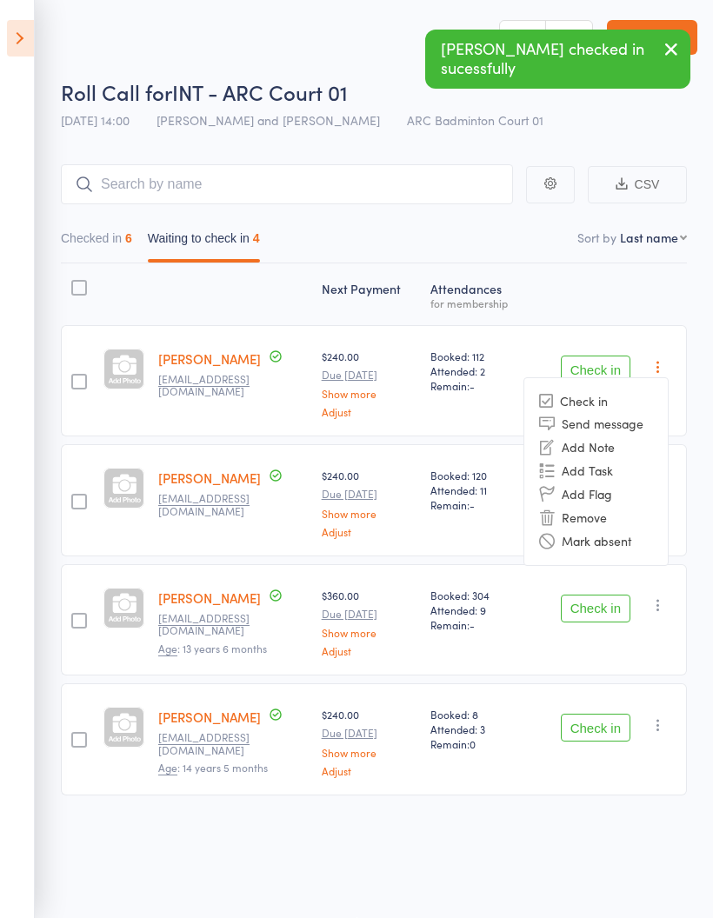
click at [659, 540] on li "Mark absent" at bounding box center [596, 541] width 144 height 23
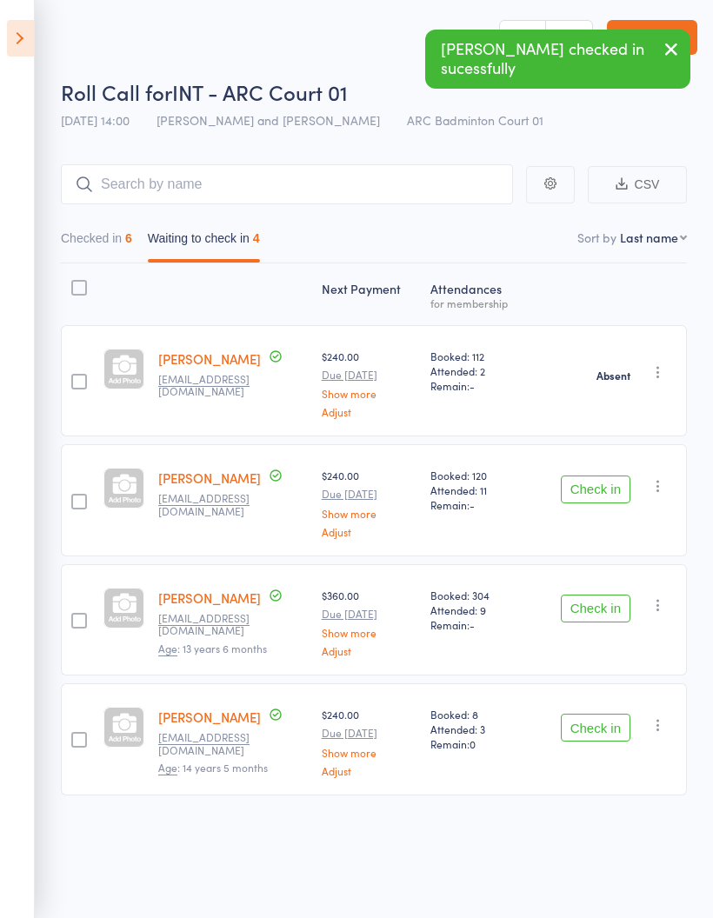
click at [666, 480] on icon "button" at bounding box center [658, 486] width 17 height 17
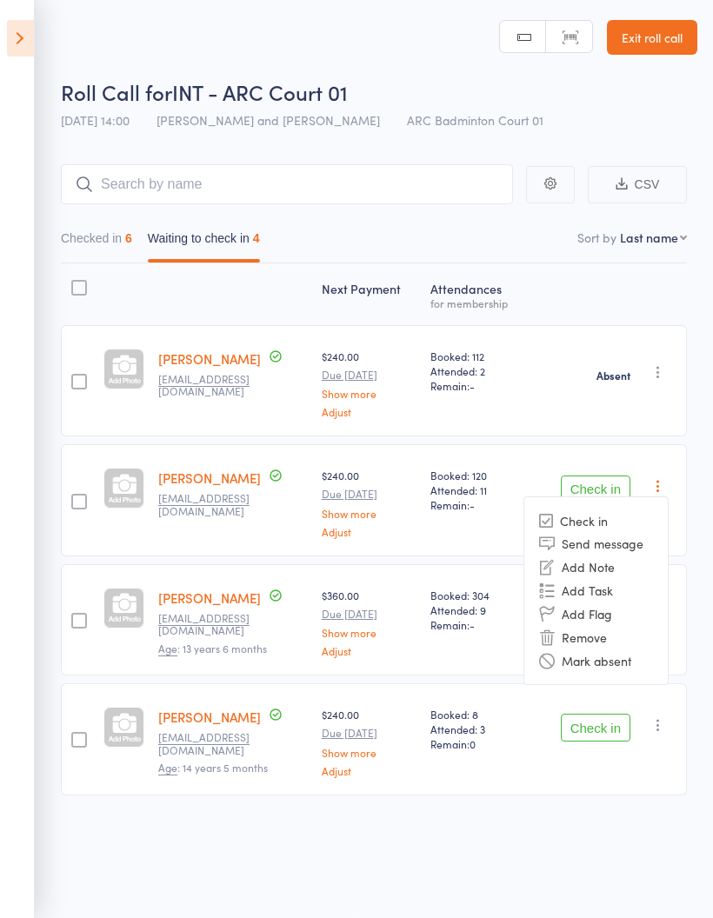
click at [651, 658] on li "Mark absent" at bounding box center [596, 660] width 144 height 23
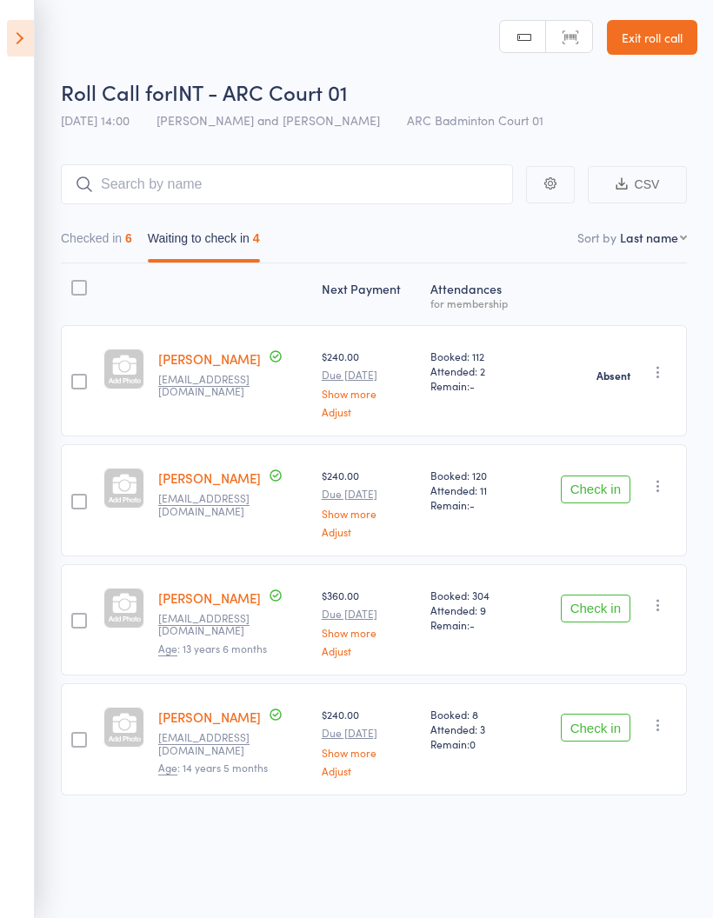
click at [665, 597] on icon "button" at bounding box center [658, 605] width 17 height 17
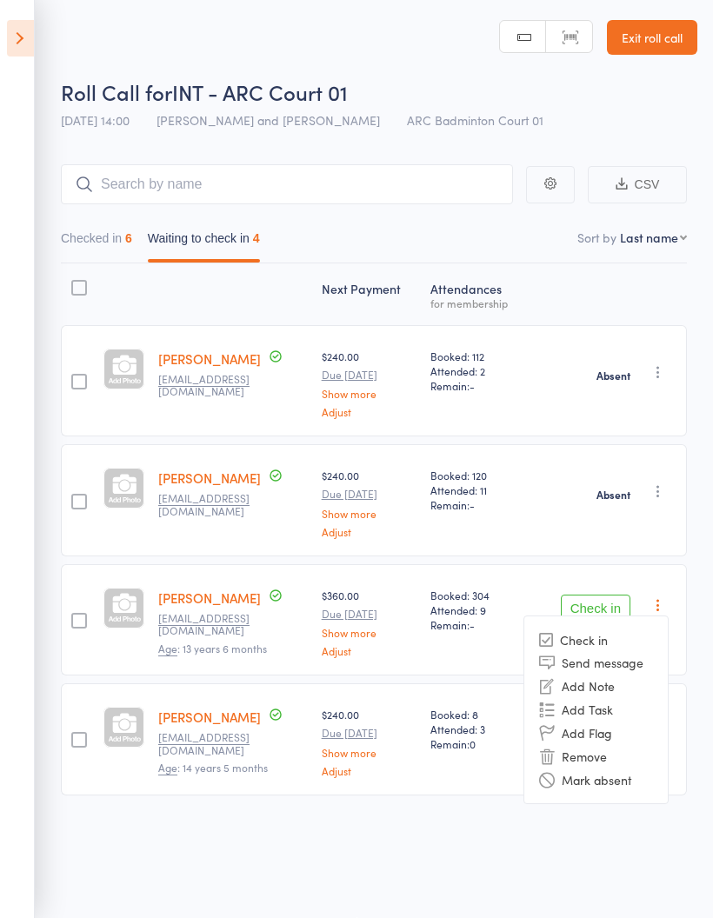
click at [645, 776] on li "Mark absent" at bounding box center [596, 779] width 144 height 23
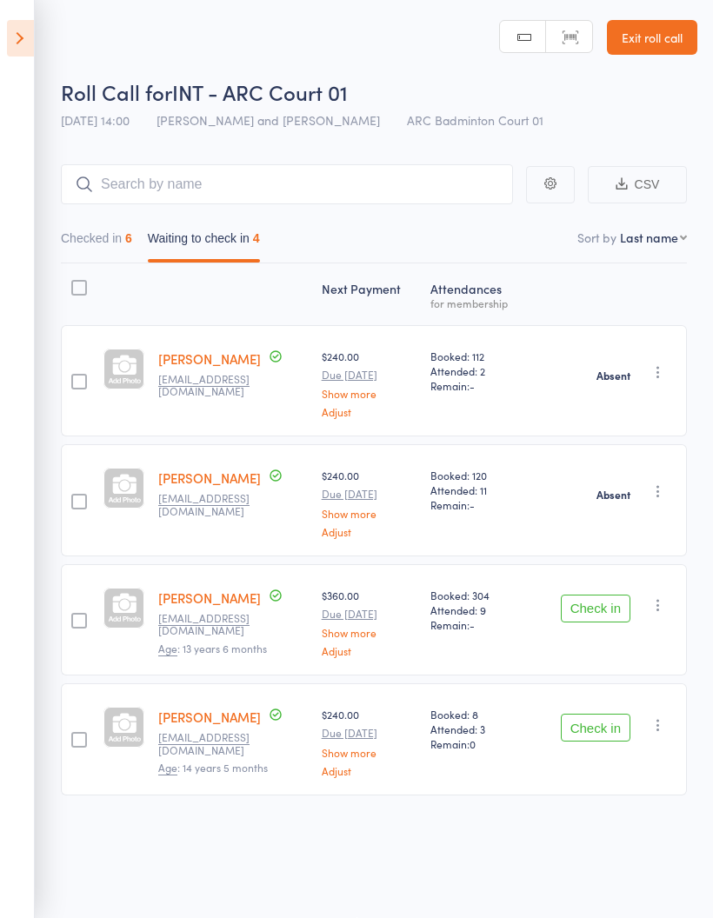
click at [666, 721] on icon "button" at bounding box center [658, 725] width 17 height 17
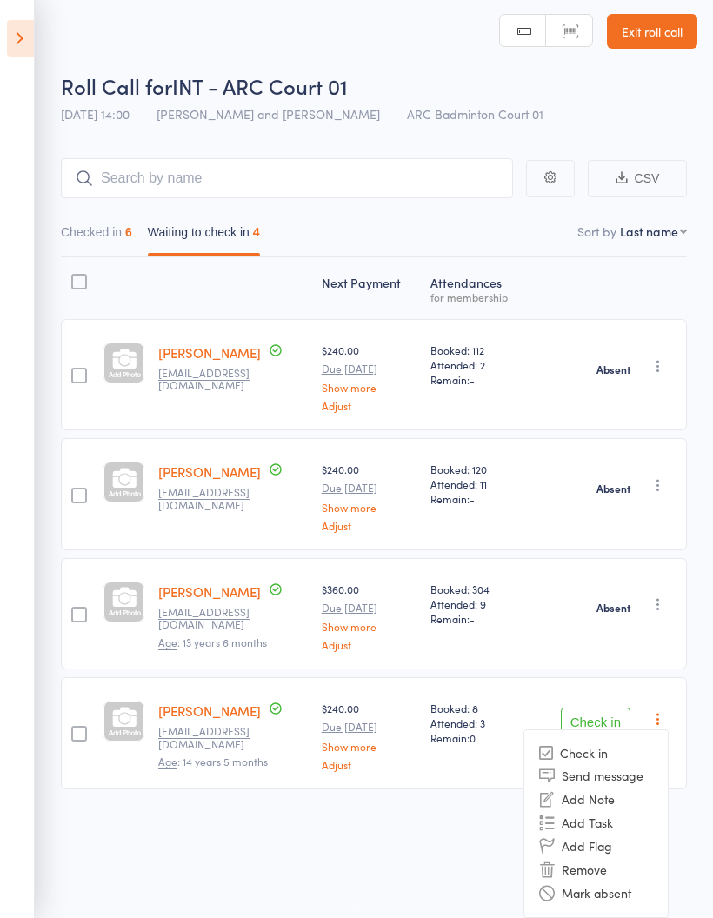
click at [658, 889] on li "Mark absent" at bounding box center [596, 893] width 144 height 23
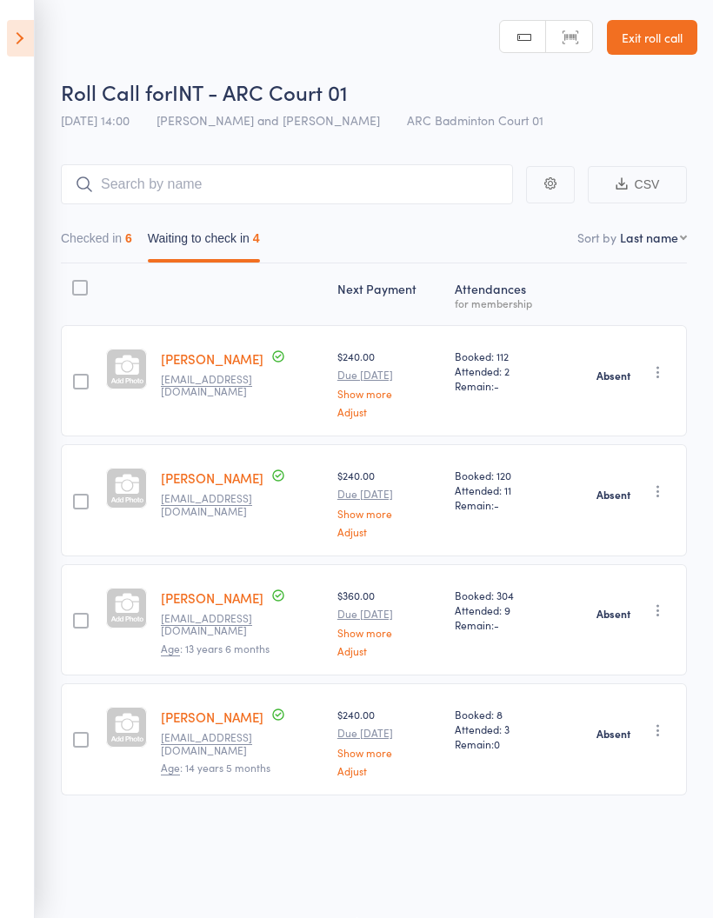
click at [89, 233] on button "Checked in 6" at bounding box center [96, 243] width 71 height 40
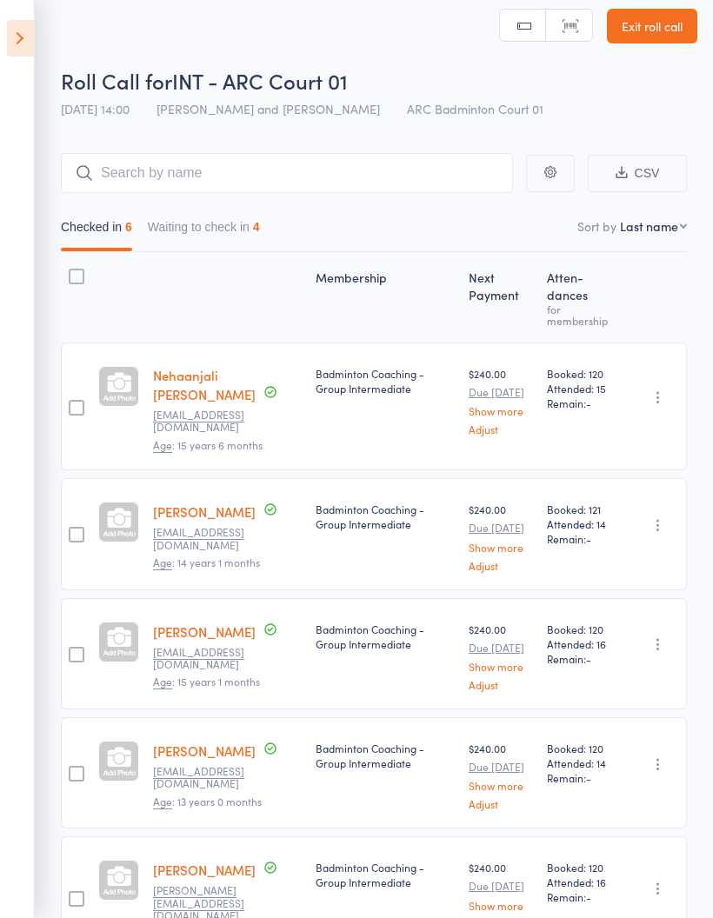
click at [255, 219] on button "Waiting to check in 4" at bounding box center [204, 231] width 112 height 40
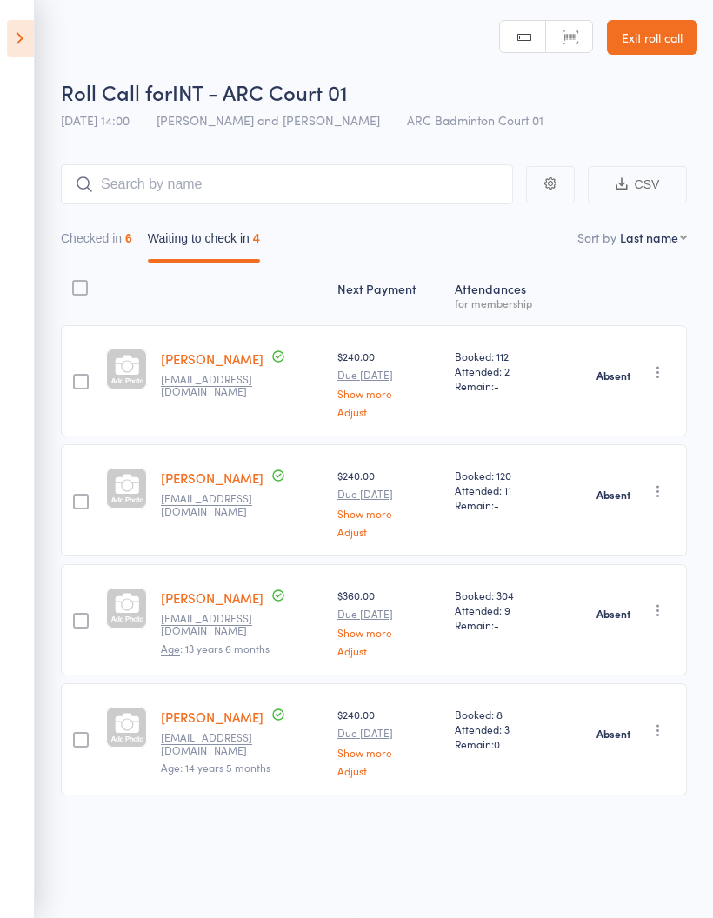
click at [114, 231] on button "Checked in 6" at bounding box center [96, 243] width 71 height 40
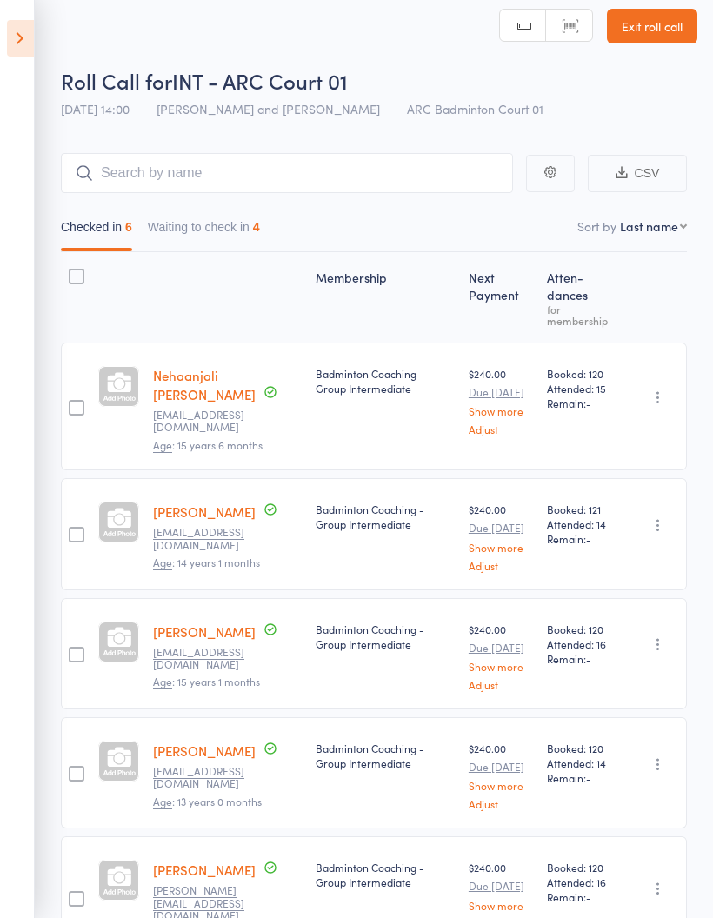
click at [20, 35] on icon at bounding box center [20, 38] width 27 height 37
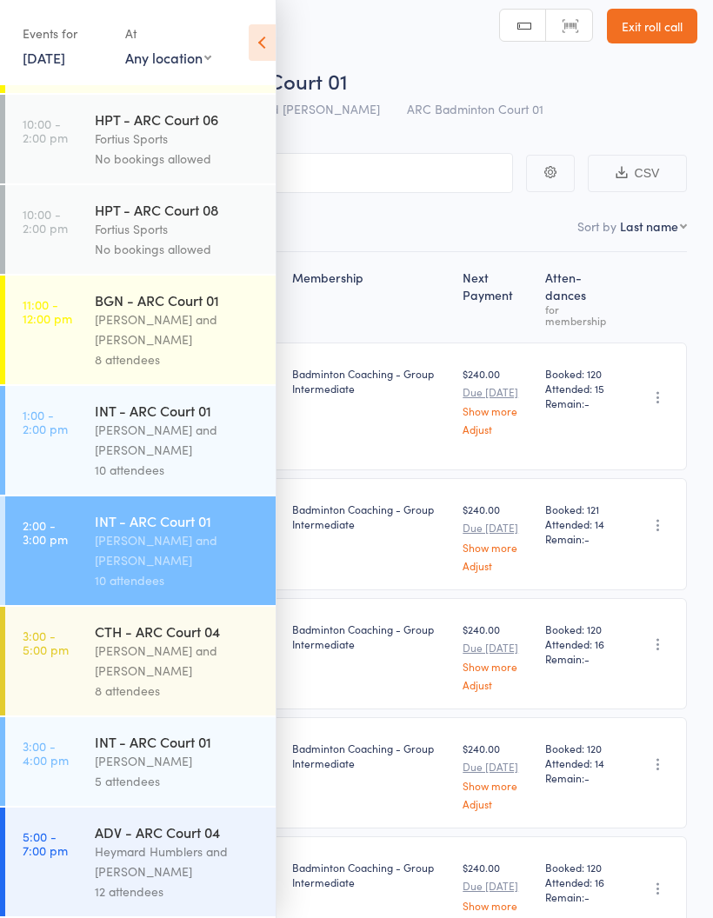
scroll to position [546, 0]
click at [213, 754] on div "[PERSON_NAME]" at bounding box center [178, 761] width 166 height 20
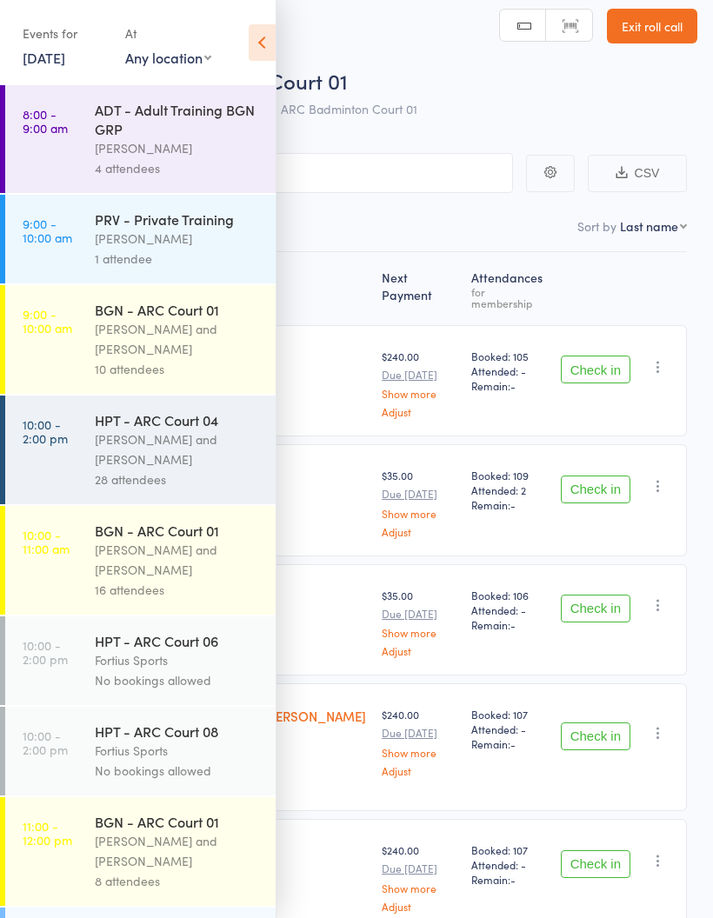
click at [271, 40] on icon at bounding box center [262, 42] width 27 height 37
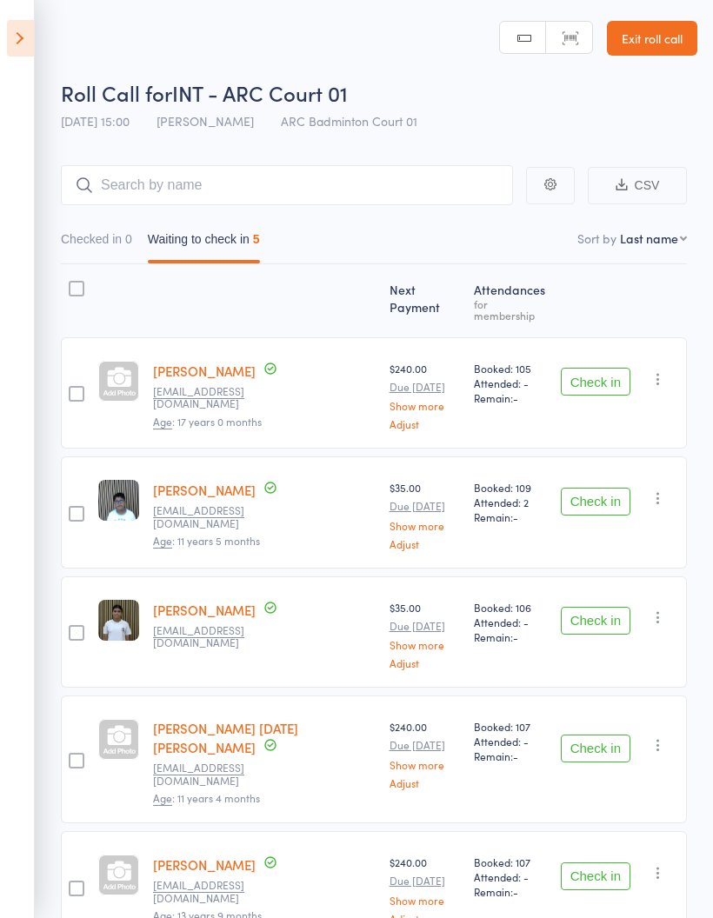
click at [598, 340] on div "Check in Check in Send message Add Note Add Task Add Flag Remove [PERSON_NAME] …" at bounding box center [620, 392] width 133 height 111
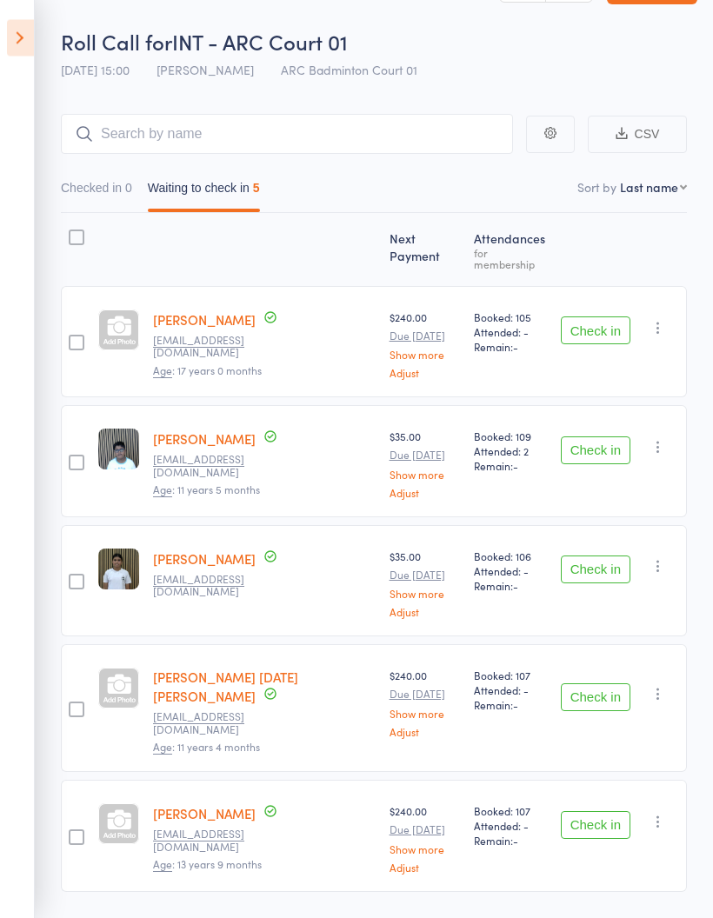
scroll to position [76, 0]
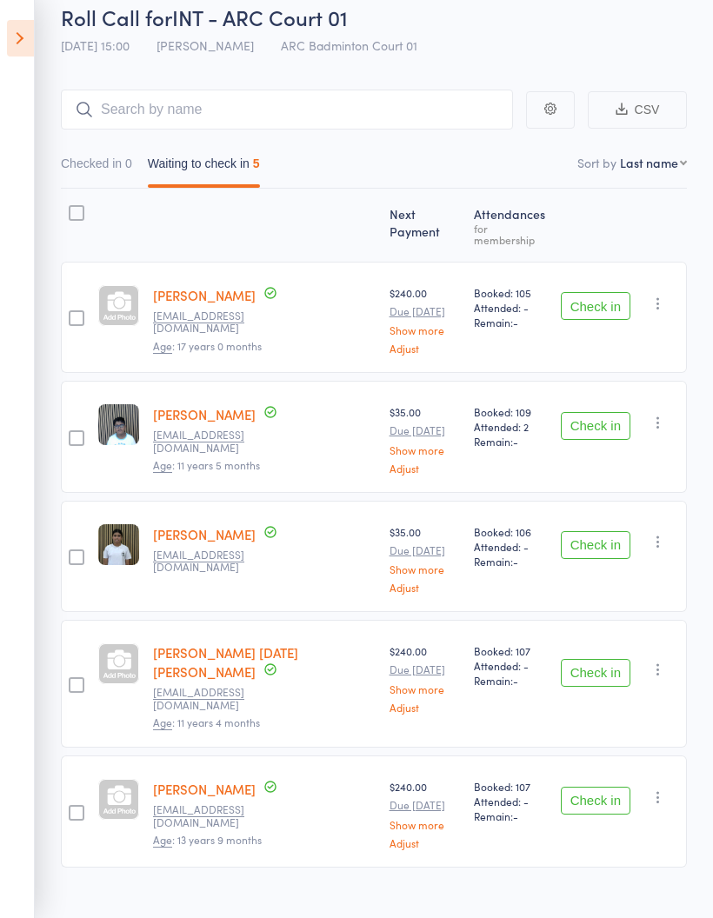
click at [17, 34] on icon at bounding box center [20, 38] width 27 height 37
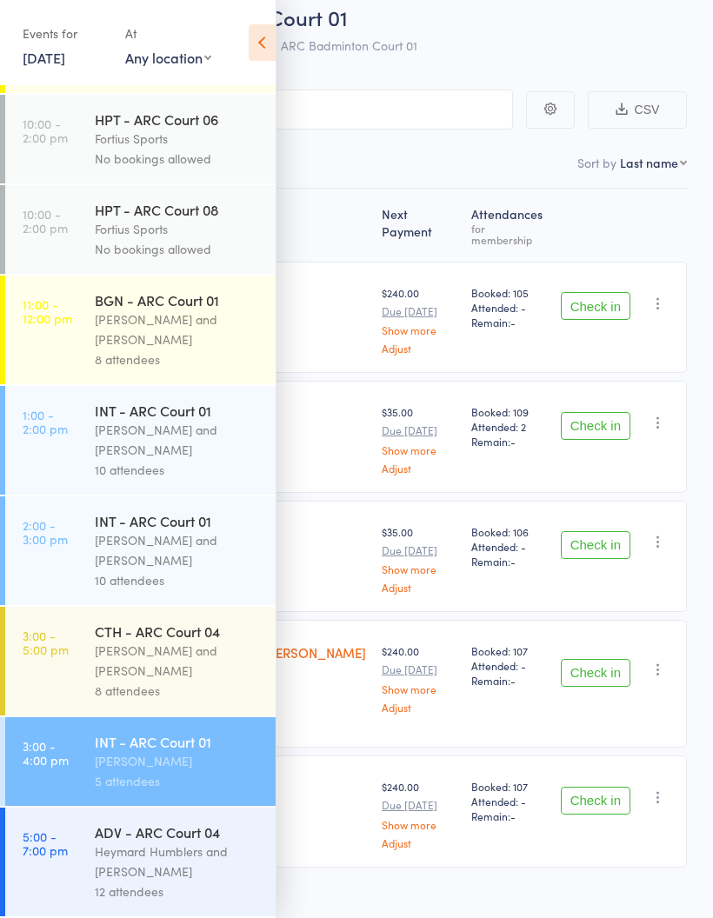
scroll to position [546, 0]
click at [176, 649] on div "[PERSON_NAME] and [PERSON_NAME]" at bounding box center [178, 661] width 166 height 40
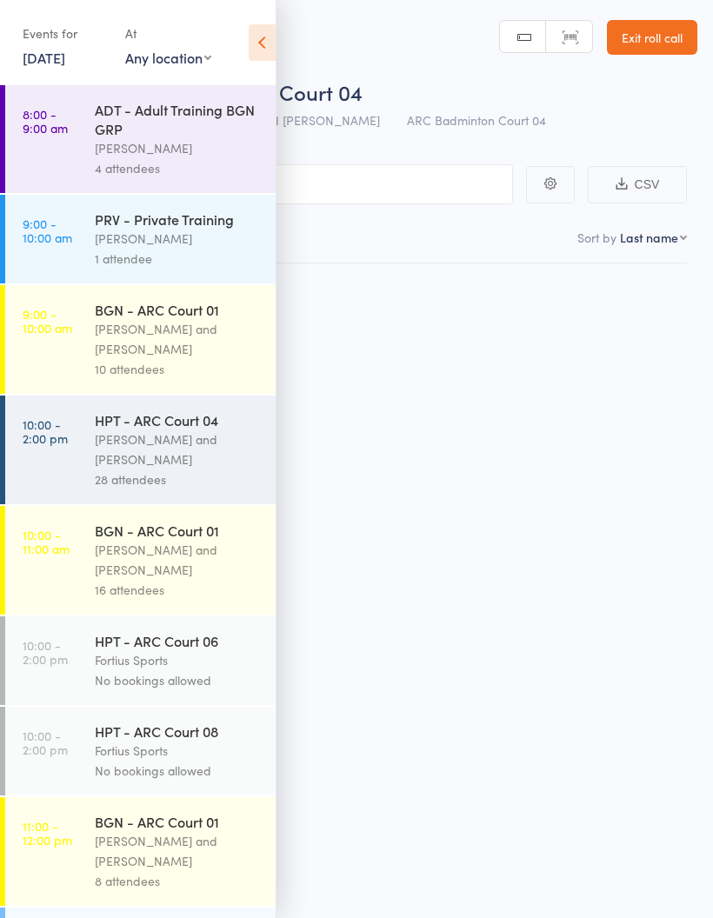
scroll to position [12, 0]
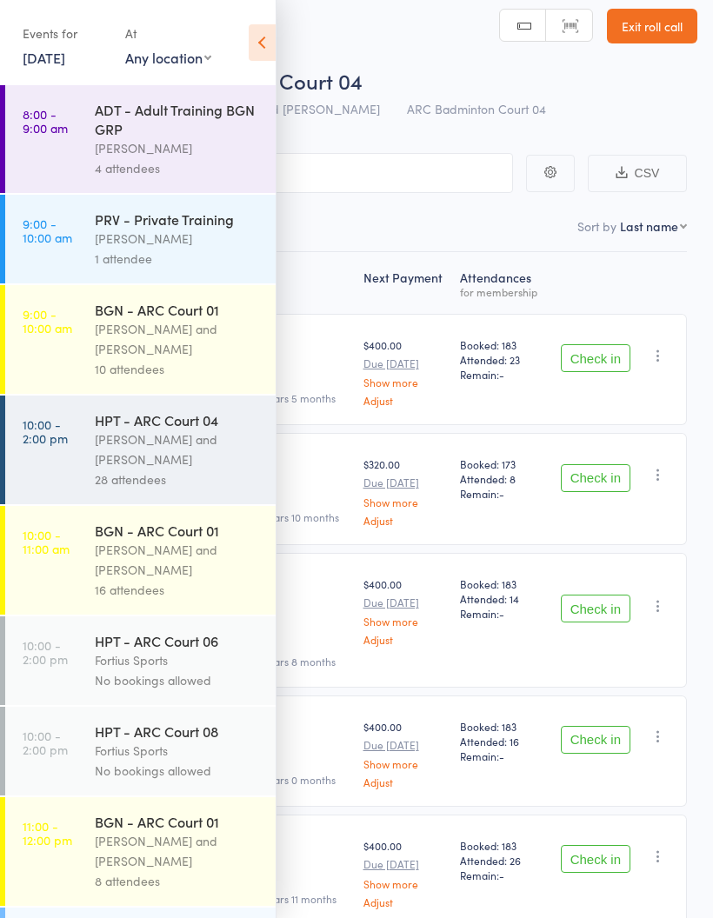
click at [263, 42] on icon at bounding box center [262, 42] width 27 height 37
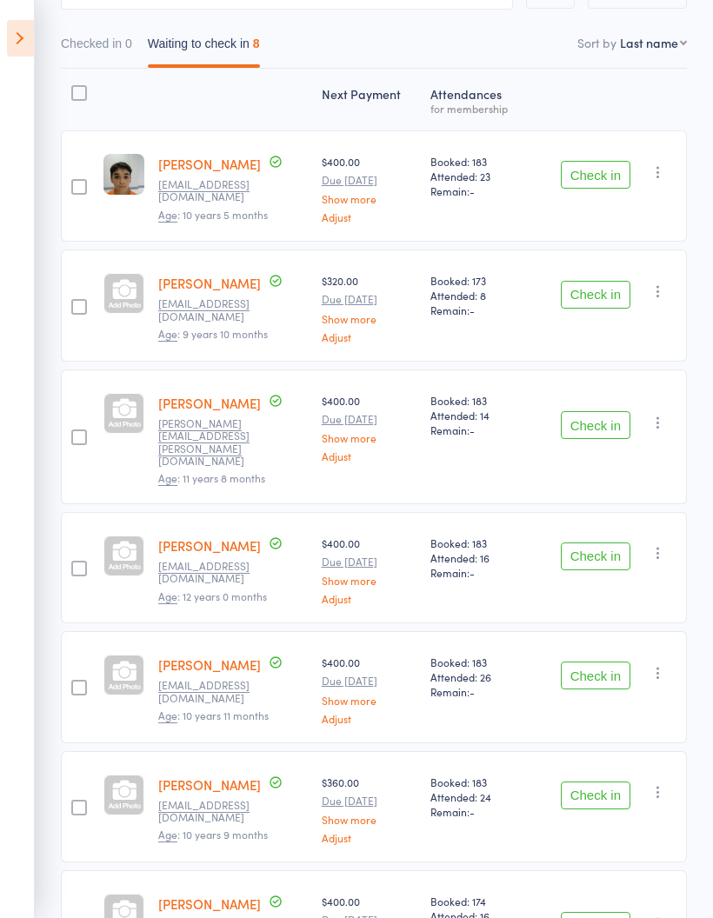
scroll to position [227, 0]
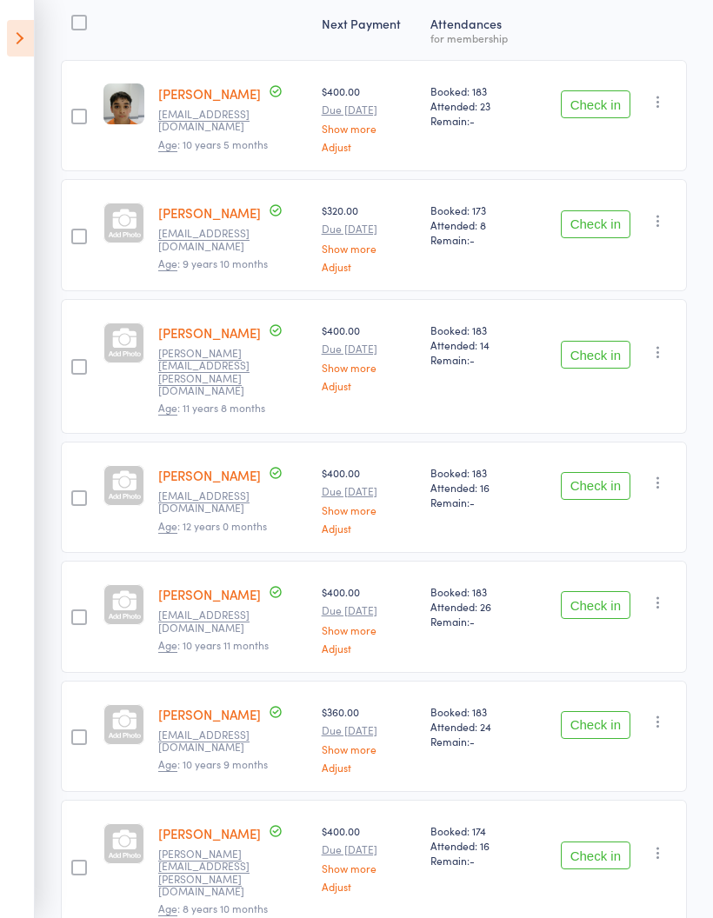
click at [616, 472] on button "Check in" at bounding box center [596, 486] width 70 height 28
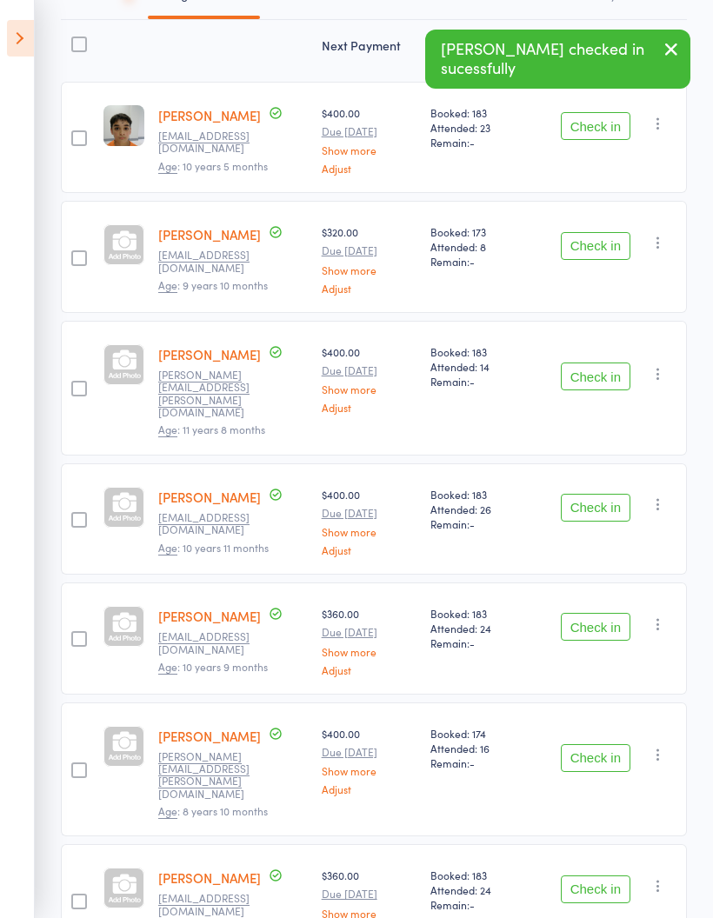
scroll to position [314, 0]
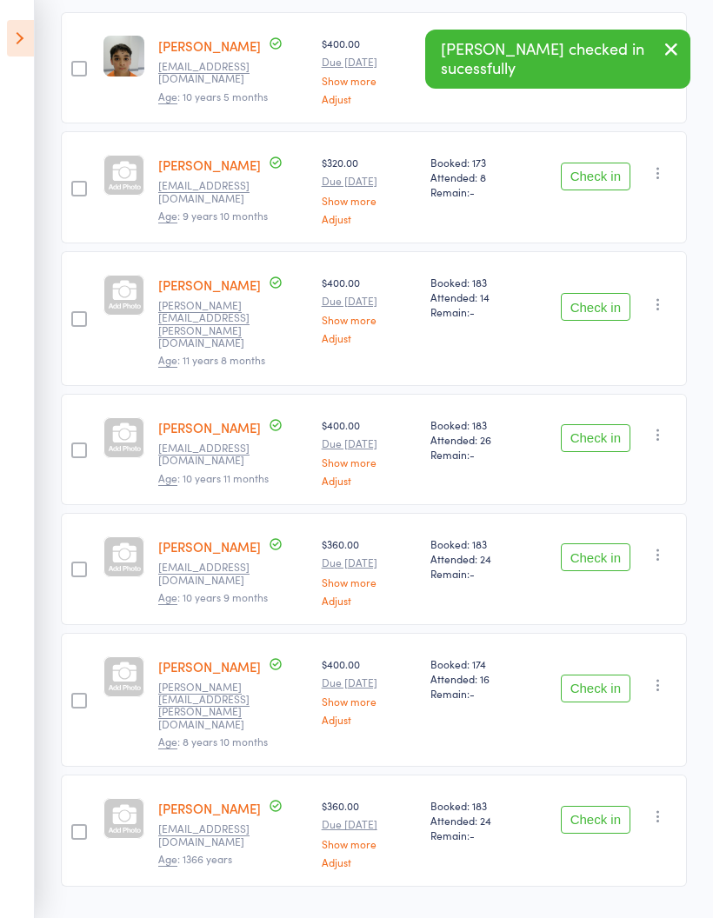
click at [613, 544] on button "Check in" at bounding box center [596, 558] width 70 height 28
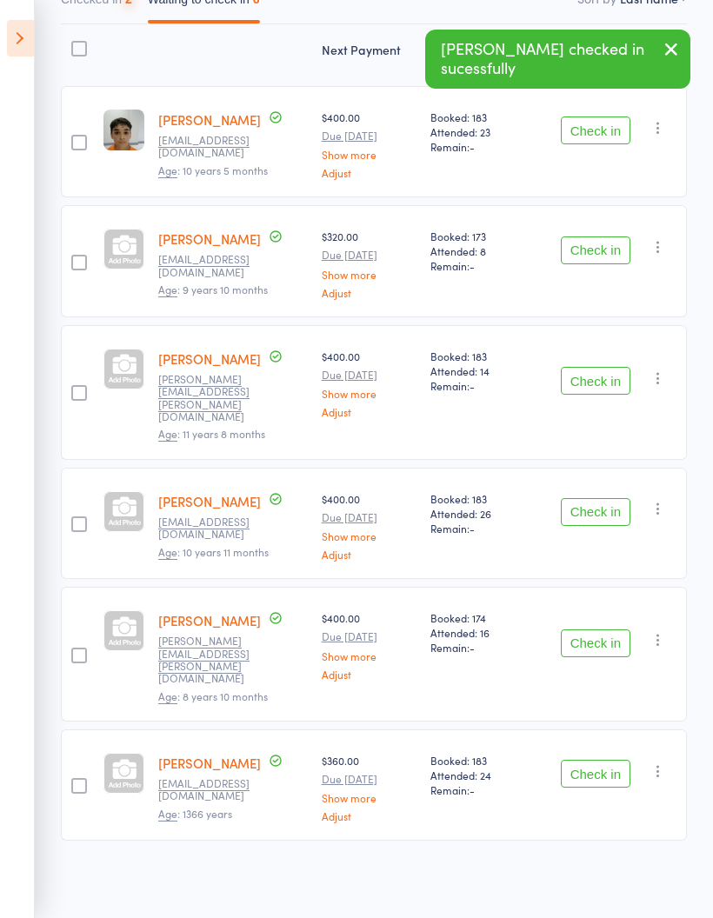
scroll to position [195, 0]
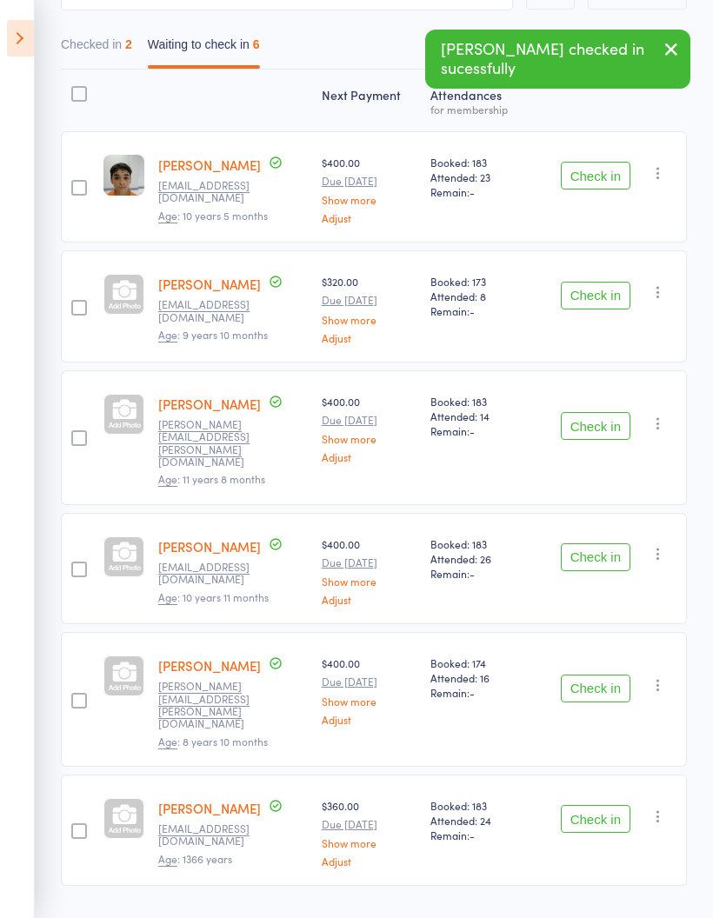
click at [594, 675] on button "Check in" at bounding box center [596, 689] width 70 height 28
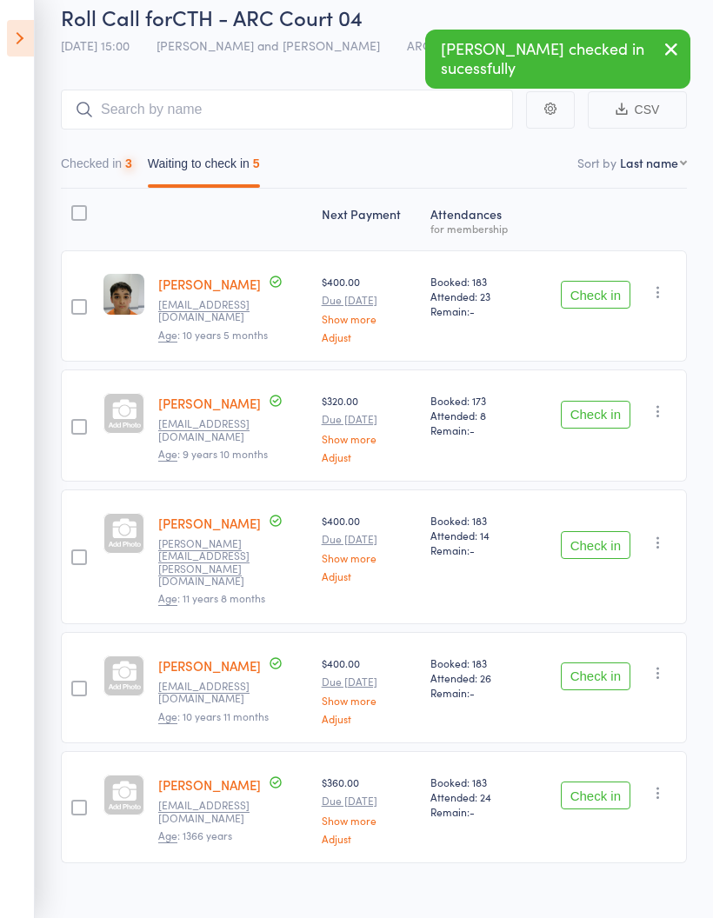
click at [599, 782] on button "Check in" at bounding box center [596, 796] width 70 height 28
click at [598, 782] on button "Check in" at bounding box center [596, 796] width 70 height 28
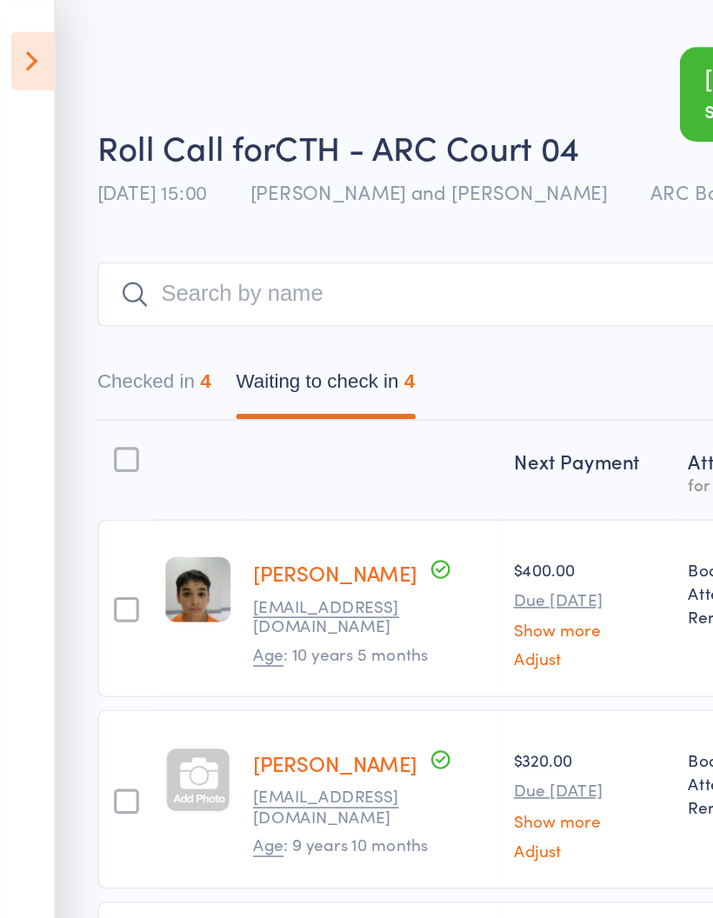
scroll to position [0, 0]
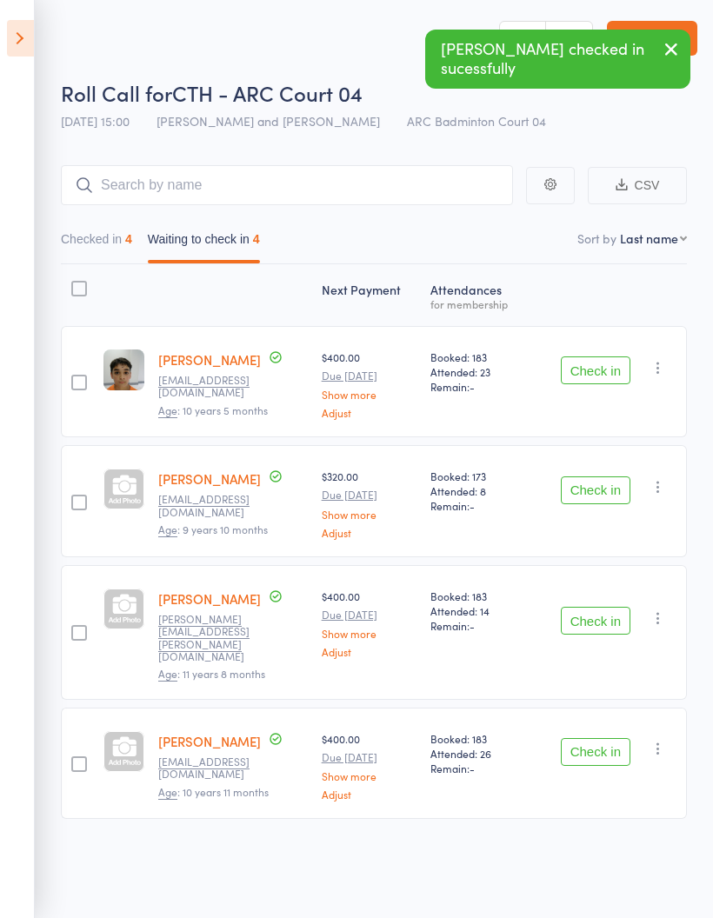
click at [118, 226] on button "Checked in 4" at bounding box center [96, 244] width 71 height 40
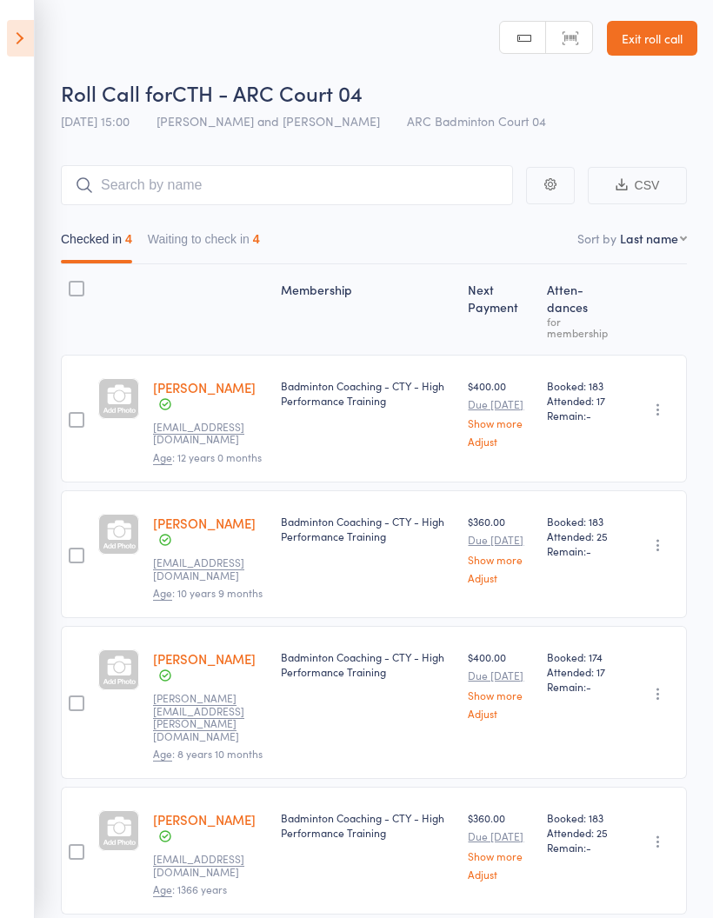
click at [260, 246] on button "Waiting to check in 4" at bounding box center [204, 244] width 112 height 40
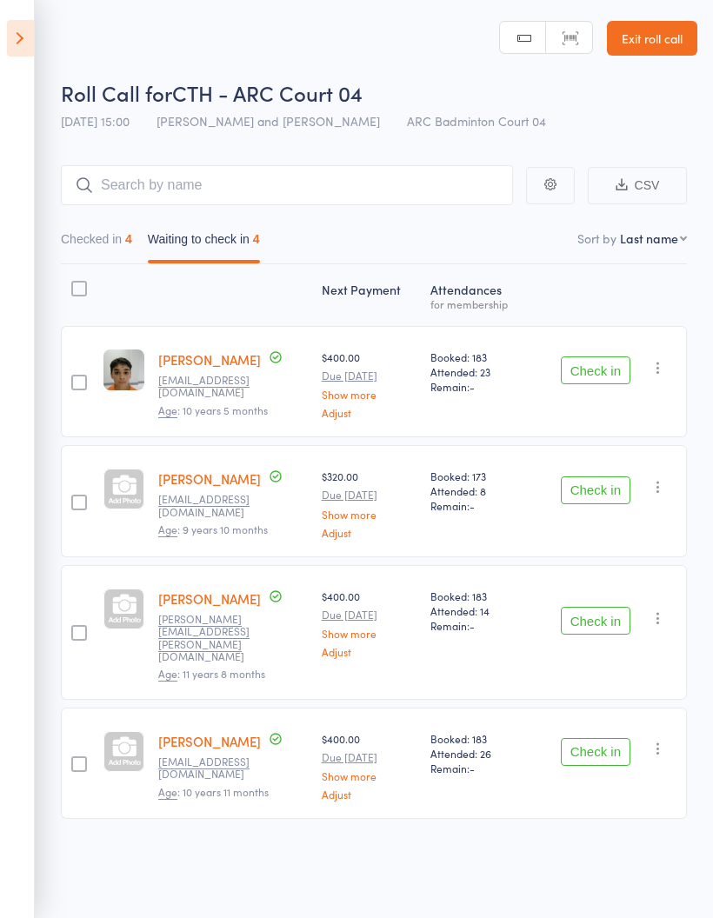
click at [113, 263] on button "Checked in 4" at bounding box center [96, 244] width 71 height 40
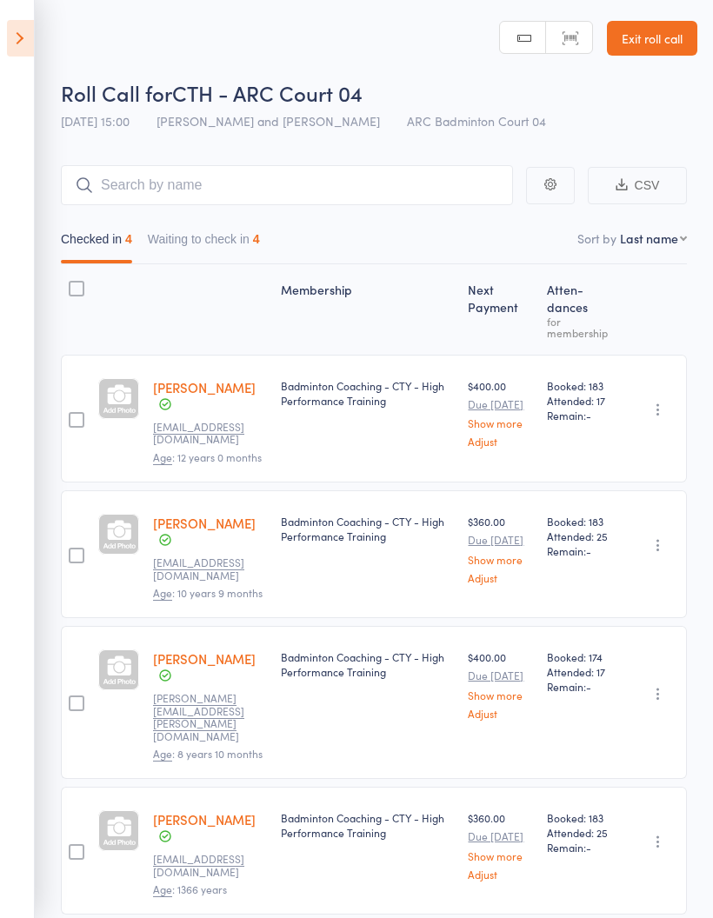
click at [638, 900] on div "Membership Next Payment Atten­dances for membership [PERSON_NAME] [PERSON_NAME]…" at bounding box center [374, 628] width 626 height 728
click at [222, 244] on button "Waiting to check in 4" at bounding box center [204, 244] width 112 height 40
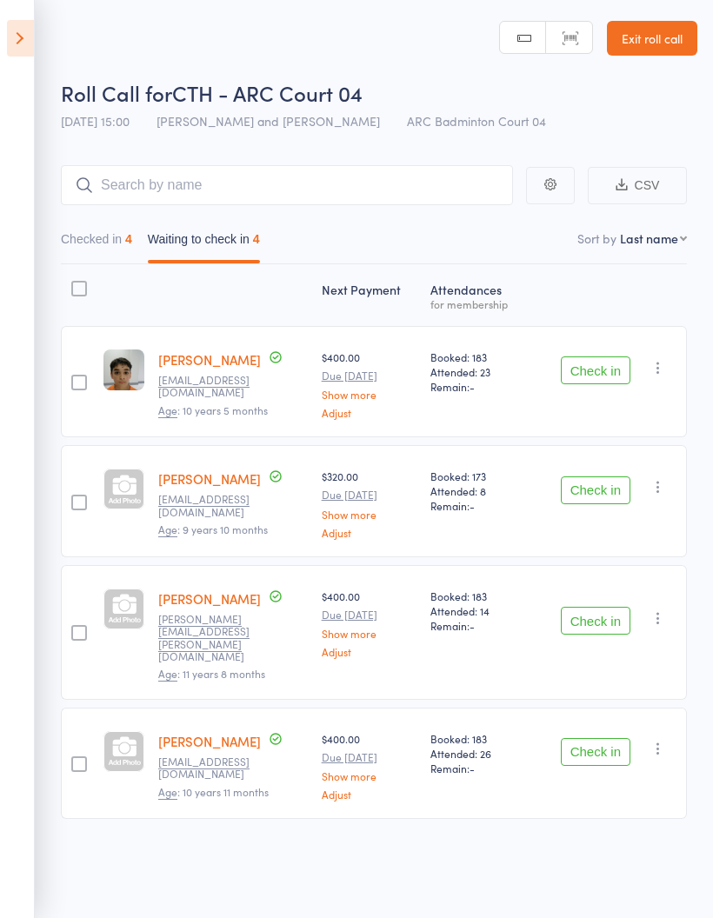
click at [606, 492] on button "Check in" at bounding box center [596, 491] width 70 height 28
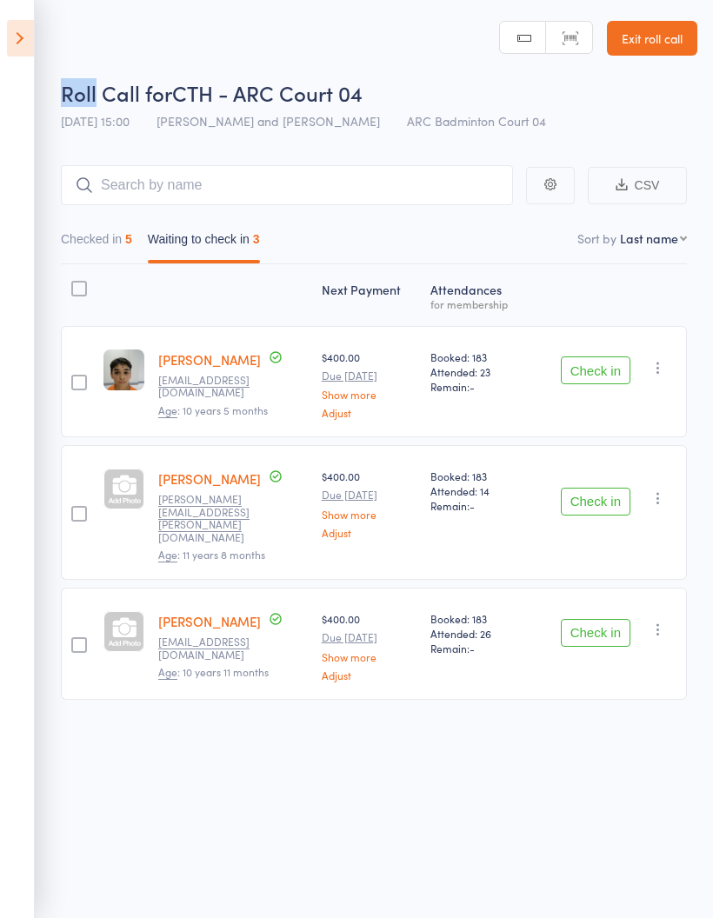
click at [385, 93] on div "Roll Call for CTH - ARC Court 04" at bounding box center [379, 92] width 637 height 29
click at [417, 50] on header "Roll Call for CTH - ARC Court 04 Roll Call for CTH - ARC Court 04 [DATE] 15:00 …" at bounding box center [356, 69] width 713 height 139
click at [11, 26] on icon at bounding box center [20, 38] width 27 height 37
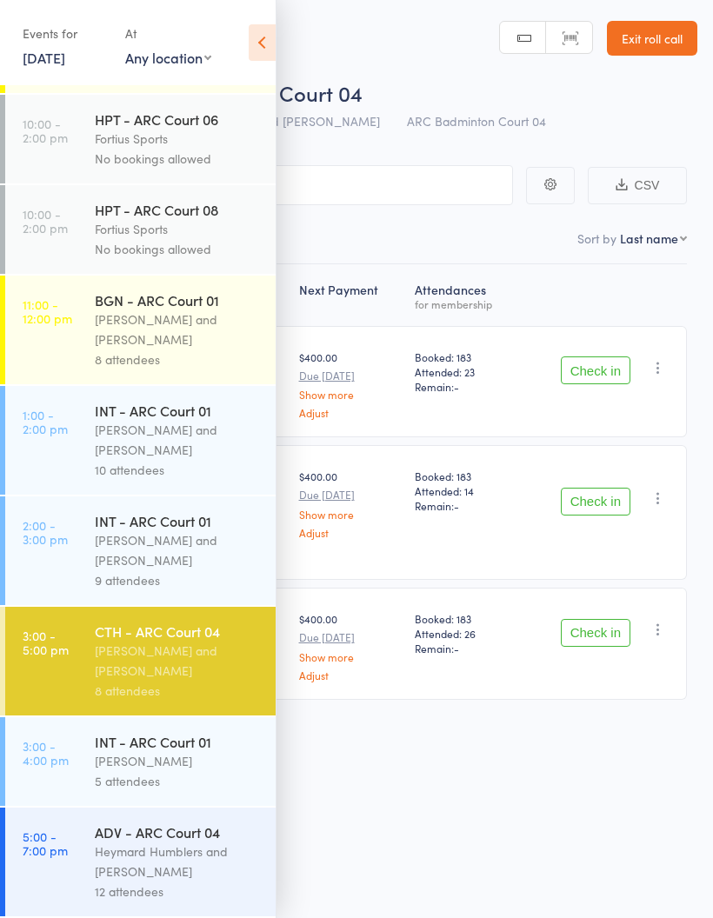
scroll to position [546, 0]
click at [152, 754] on div "[PERSON_NAME]" at bounding box center [178, 761] width 166 height 20
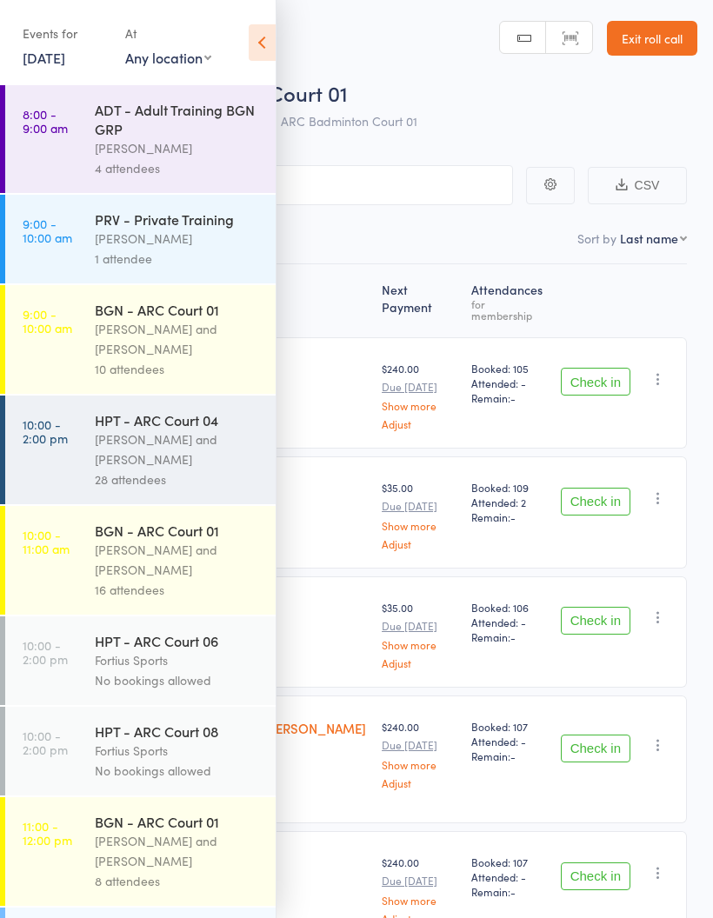
click at [257, 37] on icon at bounding box center [262, 42] width 27 height 37
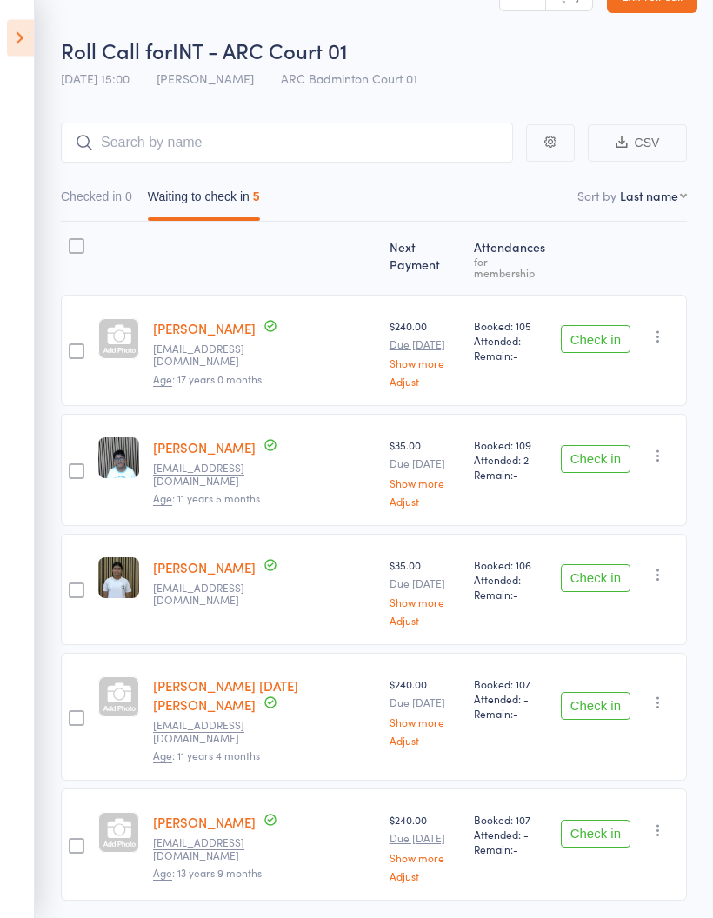
scroll to position [76, 0]
